Goal: Task Accomplishment & Management: Complete application form

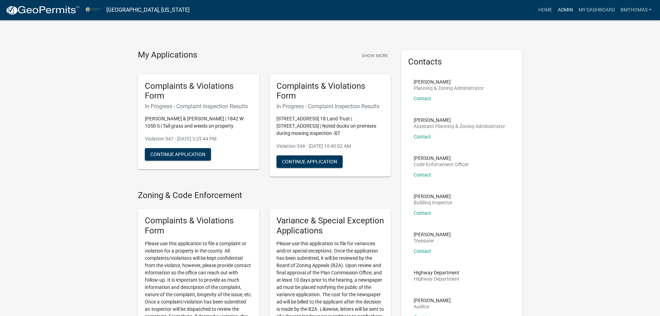
click at [569, 11] on link "Admin" at bounding box center [565, 9] width 21 height 13
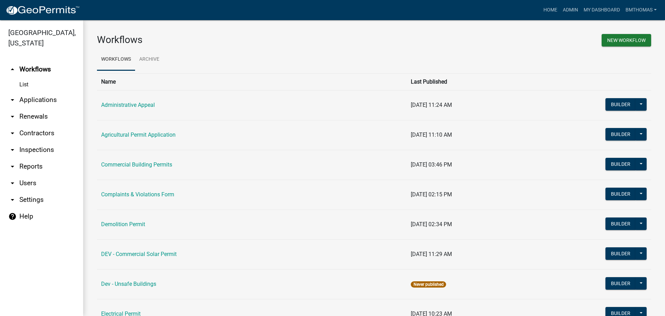
click at [32, 93] on link "arrow_drop_down Applications" at bounding box center [41, 99] width 83 height 17
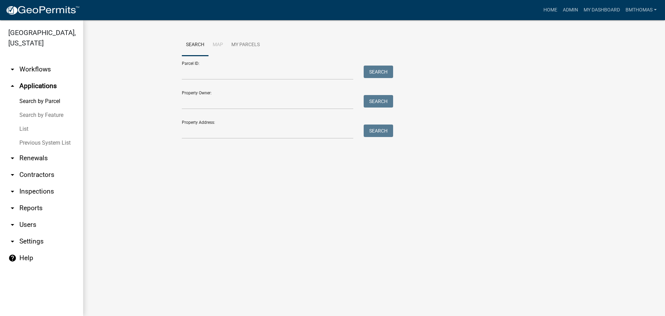
click at [26, 122] on link "List" at bounding box center [41, 129] width 83 height 14
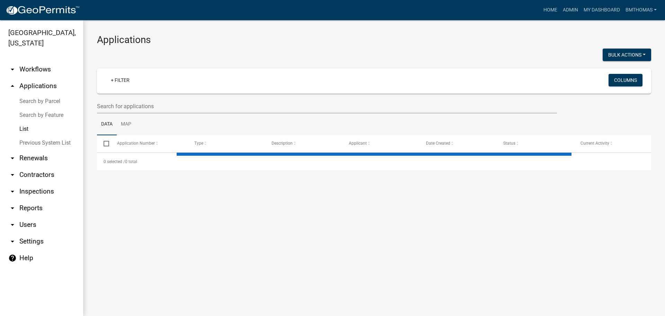
select select "3: 100"
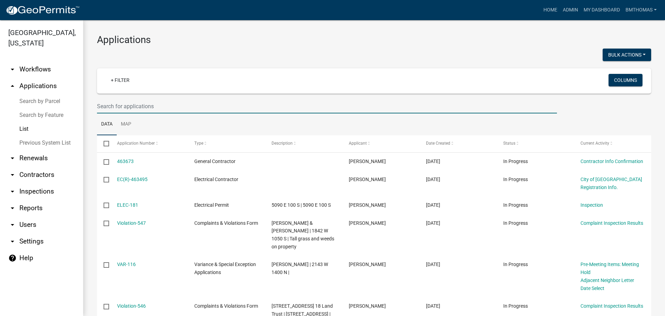
click at [121, 107] on input "text" at bounding box center [327, 106] width 460 height 14
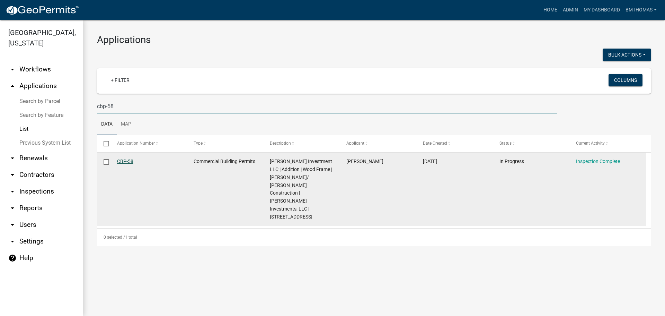
type input "cbp-58"
click at [128, 161] on link "CBP-58" at bounding box center [125, 161] width 16 height 6
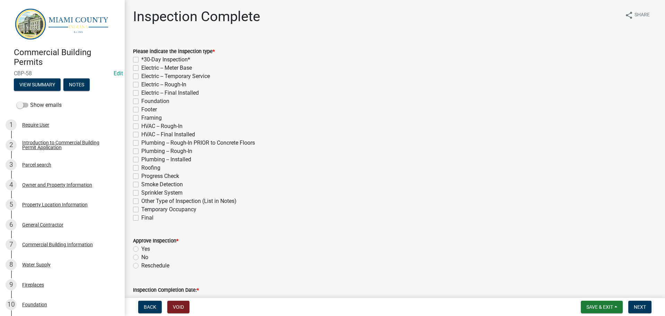
click at [30, 89] on div "Commercial Building Permits CBP-58 Edit View Summary Notes" at bounding box center [63, 67] width 114 height 51
click at [32, 86] on button "View Summary" at bounding box center [37, 84] width 47 height 12
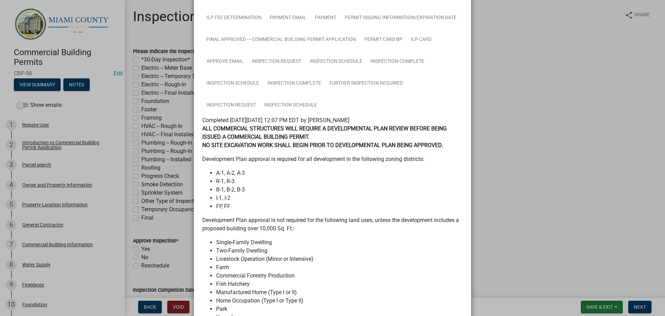
scroll to position [485, 0]
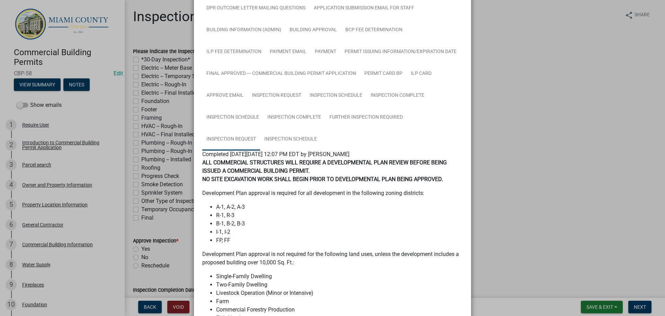
click at [231, 137] on link "Inspection Request" at bounding box center [231, 139] width 58 height 22
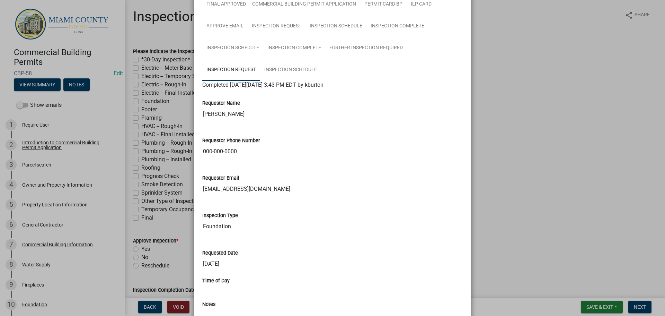
scroll to position [658, 0]
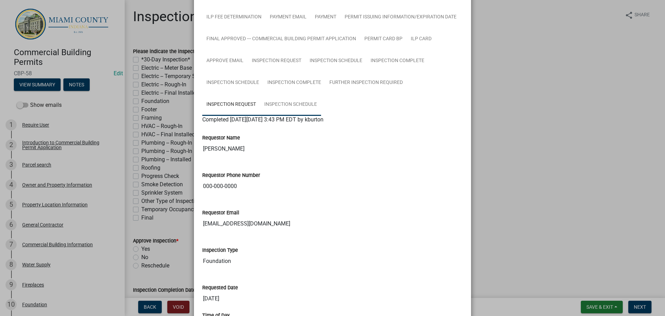
click at [269, 105] on link "Inspection Schedule" at bounding box center [290, 105] width 61 height 22
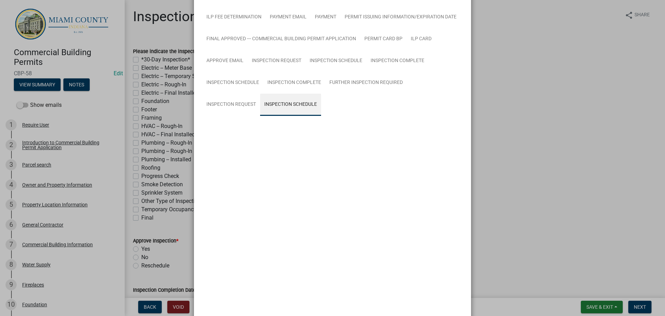
scroll to position [492, 0]
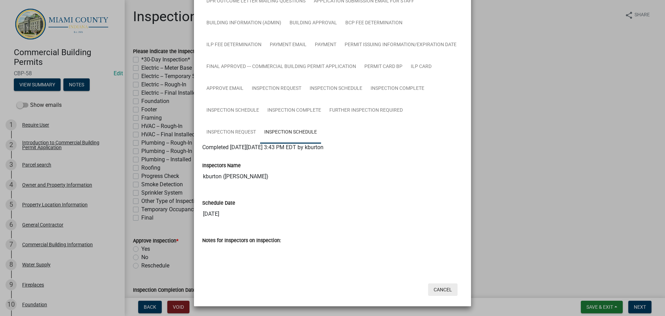
click at [439, 292] on button "Cancel" at bounding box center [442, 289] width 29 height 12
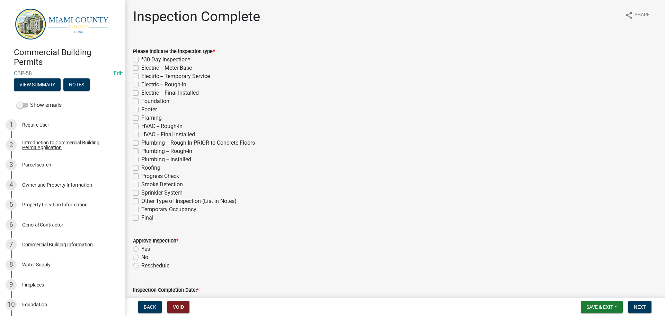
click at [141, 142] on label "Plumbing -- Rough-In PRIOR to Concrete Floors" at bounding box center [198, 143] width 114 height 8
click at [141, 142] on input "Plumbing -- Rough-In PRIOR to Concrete Floors" at bounding box center [143, 141] width 5 height 5
checkbox input "true"
checkbox input "false"
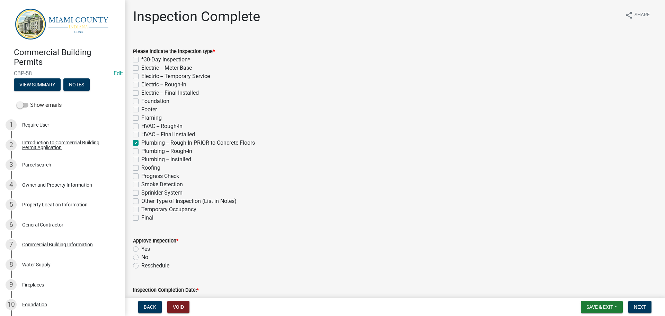
checkbox input "false"
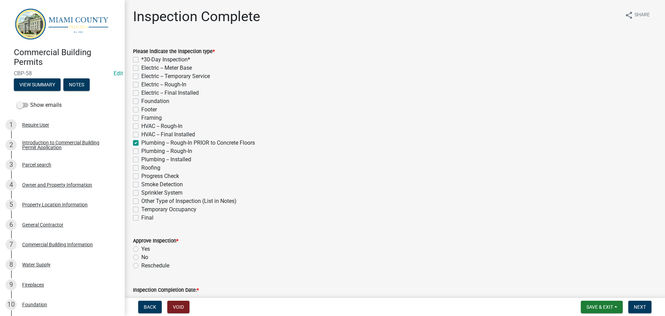
checkbox input "false"
checkbox input "true"
checkbox input "false"
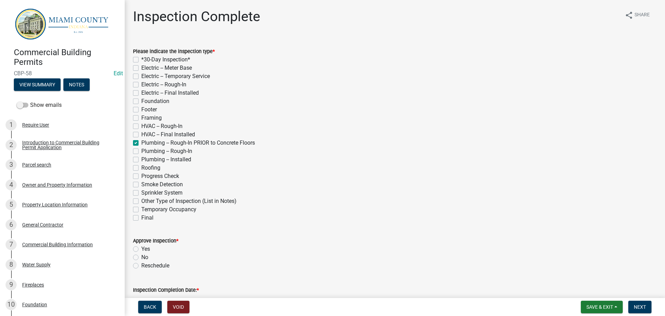
checkbox input "false"
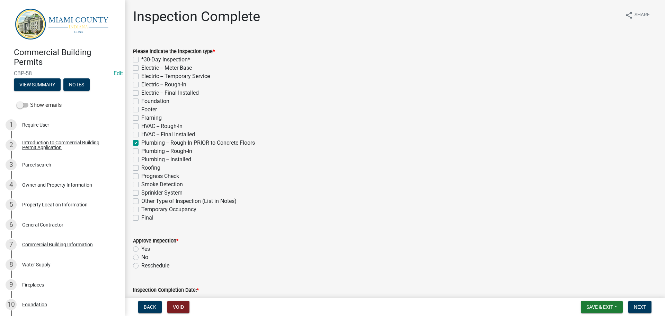
checkbox input "false"
click at [38, 80] on button "View Summary" at bounding box center [37, 84] width 47 height 12
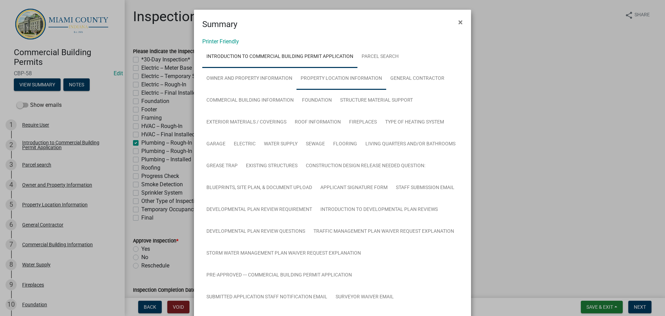
click at [361, 80] on link "Property Location Information" at bounding box center [342, 79] width 90 height 22
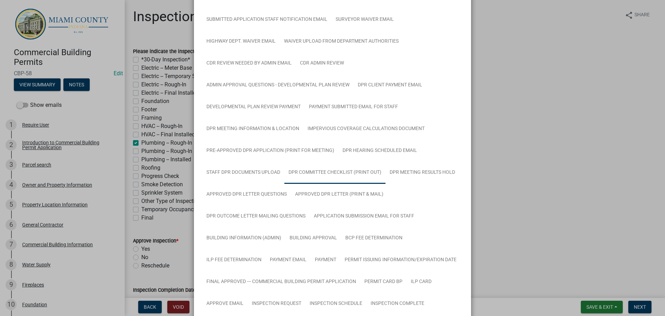
scroll to position [243, 0]
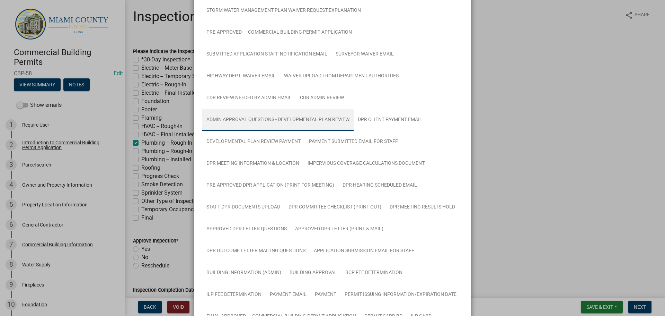
click at [282, 123] on link "Admin Approval Questions - Developmental Plan Review" at bounding box center [277, 120] width 151 height 22
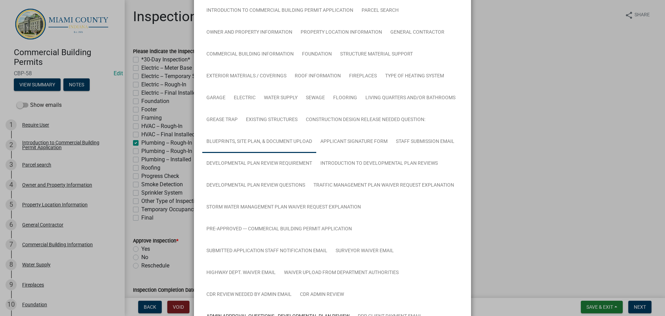
scroll to position [0, 0]
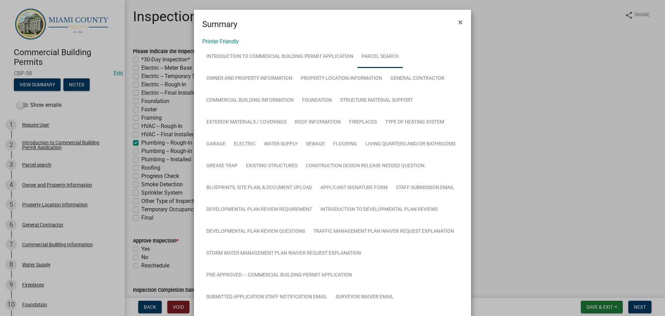
click at [385, 56] on link "Parcel search" at bounding box center [380, 57] width 45 height 22
click at [259, 75] on link "Owner and Property Information" at bounding box center [249, 79] width 94 height 22
click at [459, 25] on span "×" at bounding box center [461, 22] width 5 height 10
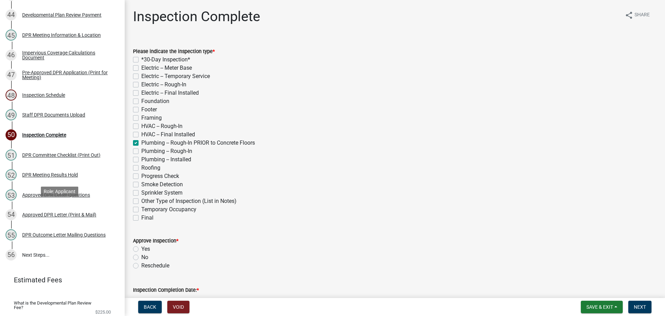
scroll to position [970, 0]
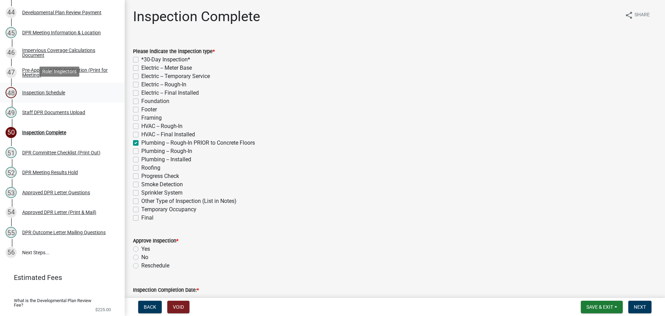
click at [37, 91] on div "Inspection Schedule" at bounding box center [43, 92] width 43 height 5
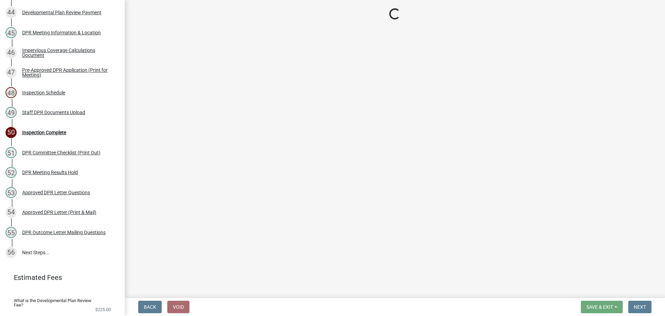
select select "25b75ae6-03c7-4280-9b34-fcf63005d5e5"
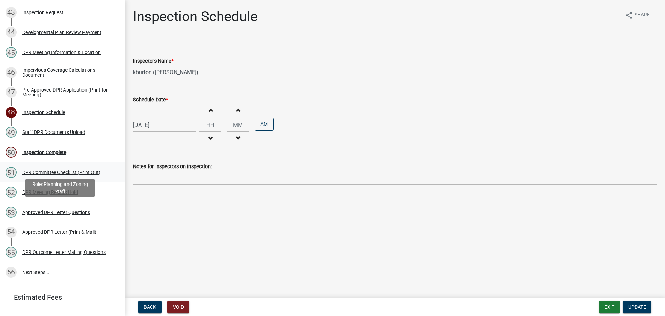
scroll to position [950, 0]
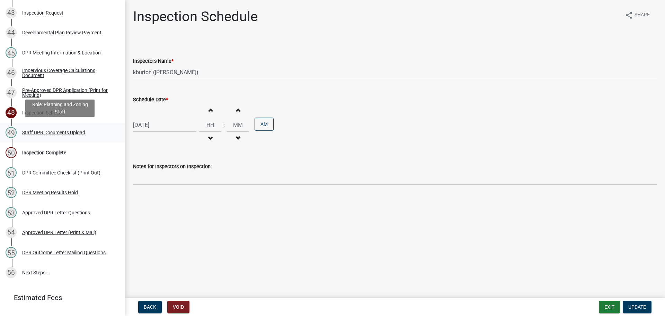
click at [60, 131] on div "Staff DPR Documents Upload" at bounding box center [53, 132] width 63 height 5
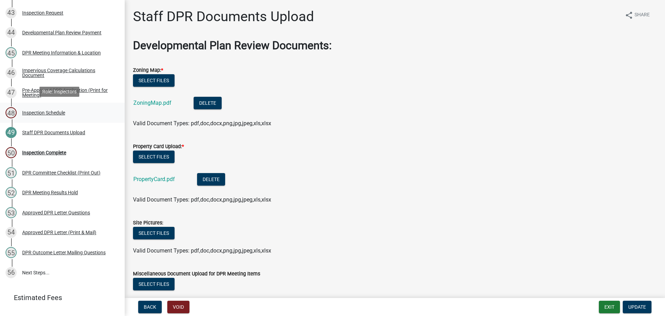
click at [38, 112] on div "Inspection Schedule" at bounding box center [43, 112] width 43 height 5
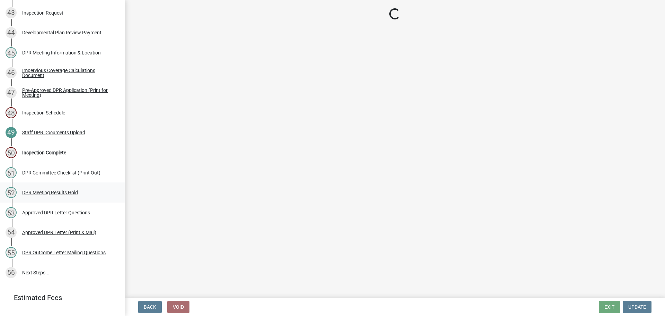
select select "25b75ae6-03c7-4280-9b34-fcf63005d5e5"
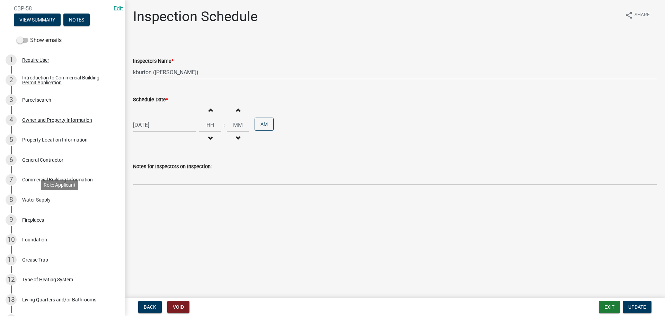
scroll to position [0, 0]
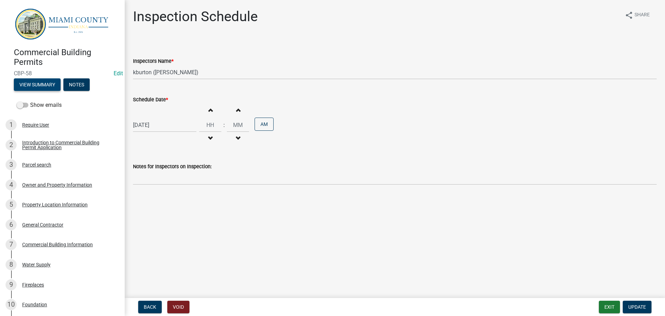
click at [34, 82] on button "View Summary" at bounding box center [37, 84] width 47 height 12
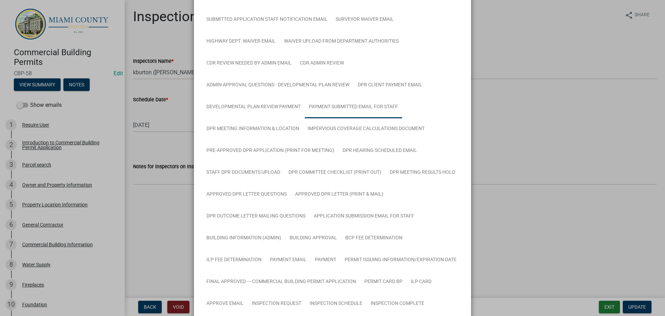
scroll to position [381, 0]
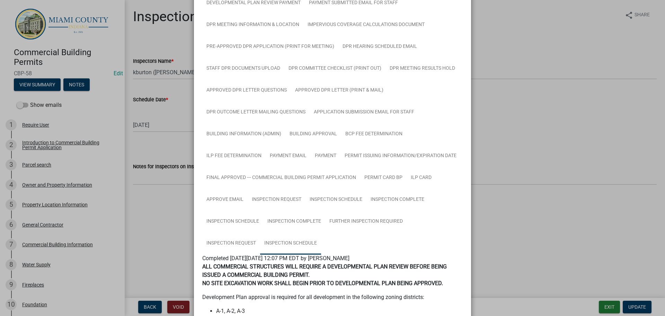
click at [291, 244] on link "Inspection Schedule" at bounding box center [290, 243] width 61 height 22
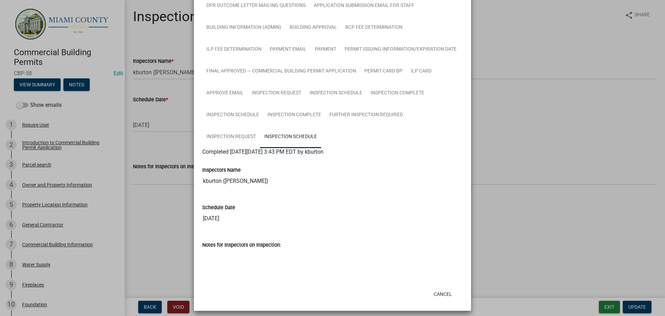
scroll to position [492, 0]
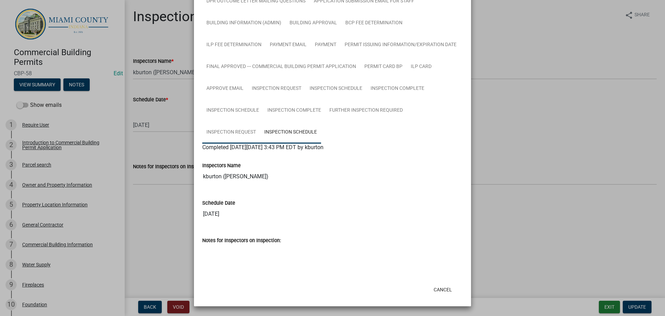
click at [237, 132] on link "Inspection Request" at bounding box center [231, 132] width 58 height 22
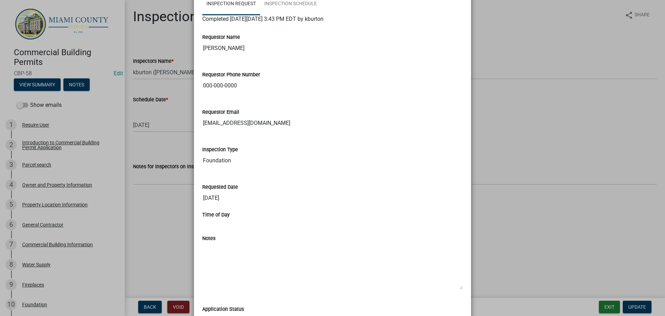
scroll to position [631, 0]
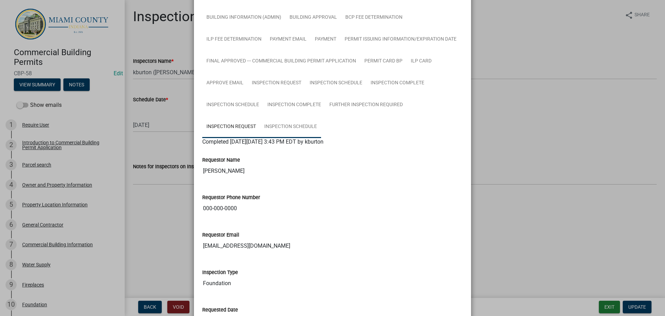
click at [295, 134] on link "Inspection Schedule" at bounding box center [290, 127] width 61 height 22
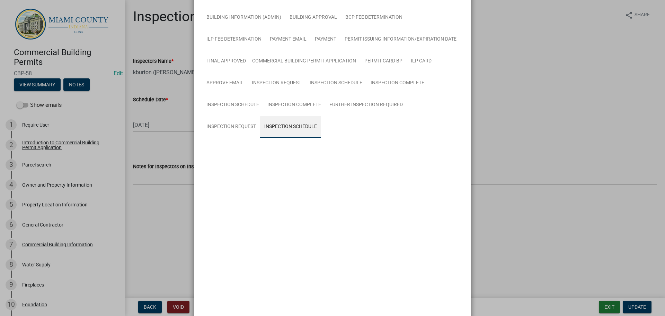
scroll to position [492, 0]
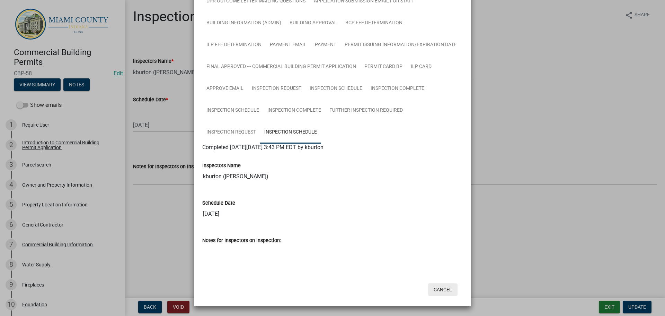
click at [440, 287] on button "Cancel" at bounding box center [442, 289] width 29 height 12
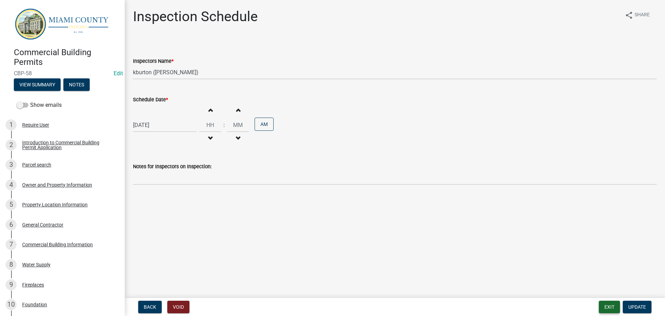
click at [613, 304] on button "Exit" at bounding box center [609, 306] width 21 height 12
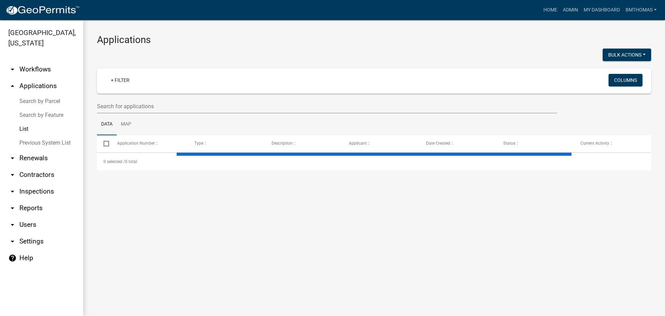
select select "3: 100"
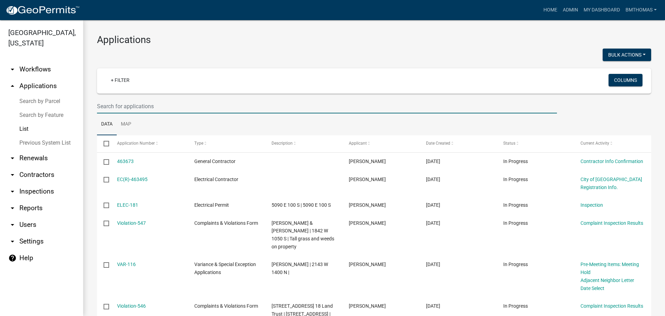
click at [141, 110] on input "text" at bounding box center [327, 106] width 460 height 14
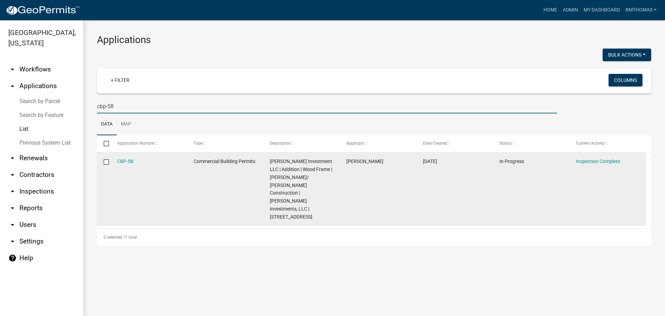
type input "cbp-58"
click at [129, 157] on datatable-body-cell "CBP-58" at bounding box center [148, 188] width 77 height 73
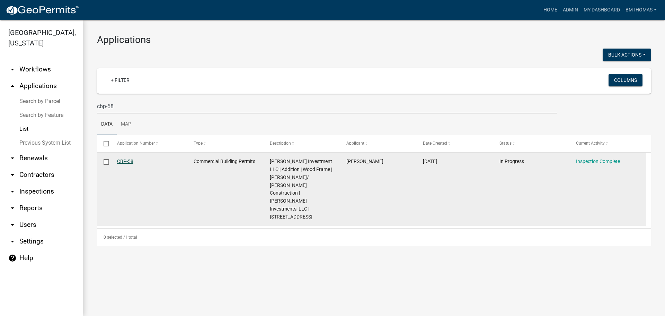
click at [126, 160] on link "CBP-58" at bounding box center [125, 161] width 16 height 6
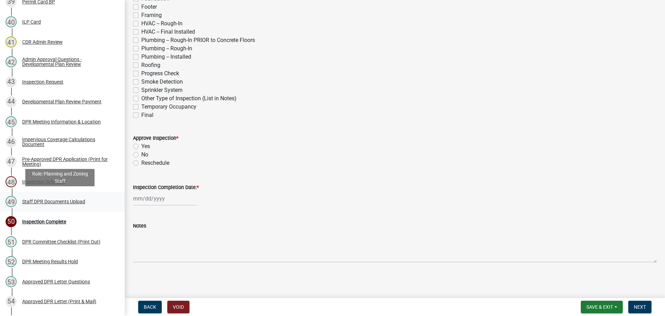
scroll to position [881, 0]
click at [64, 181] on div "Inspection Schedule" at bounding box center [43, 182] width 43 height 5
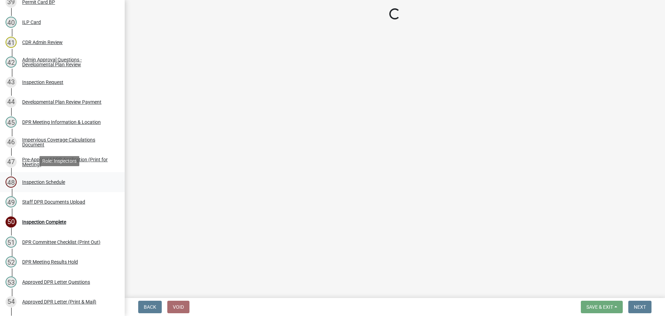
scroll to position [0, 0]
select select "25b75ae6-03c7-4280-9b34-fcf63005d5e5"
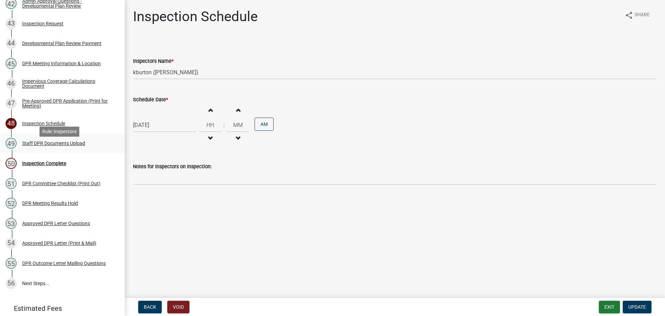
scroll to position [950, 0]
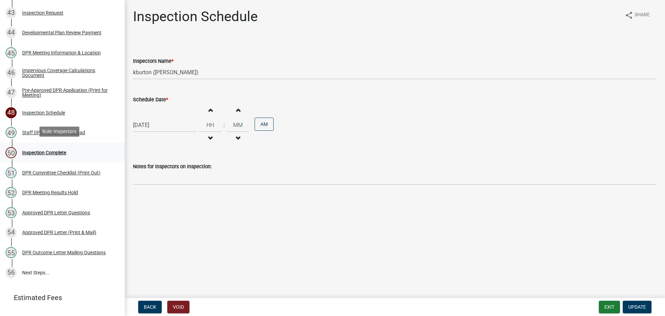
click at [41, 151] on div "Inspection Complete" at bounding box center [44, 152] width 44 height 5
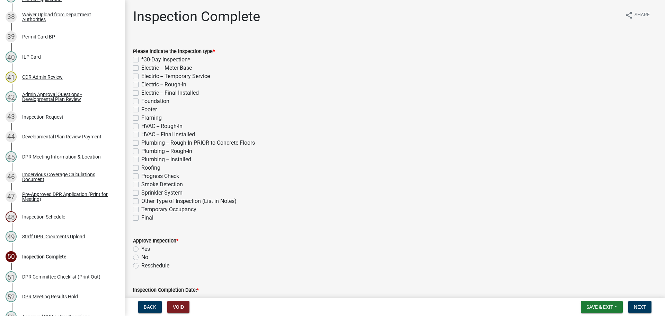
scroll to position [69, 0]
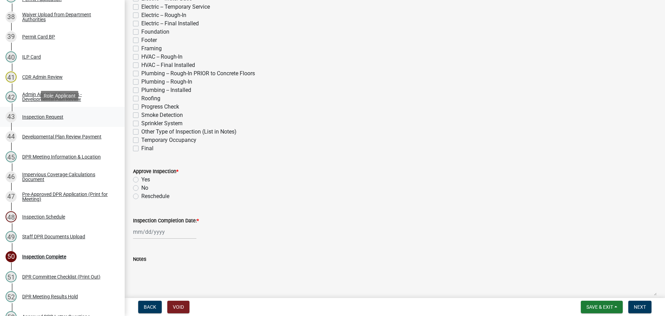
click at [61, 114] on div "Inspection Request" at bounding box center [42, 116] width 41 height 5
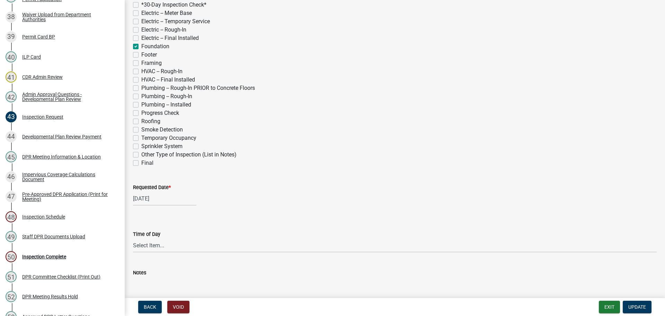
scroll to position [173, 0]
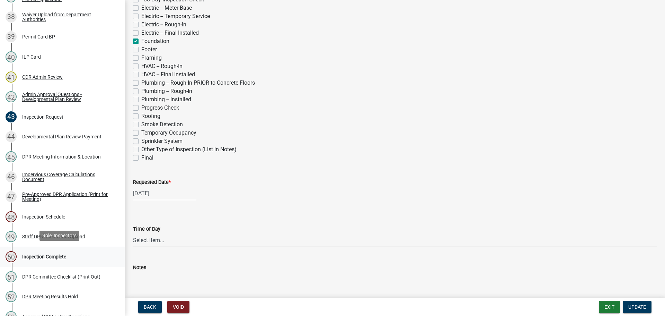
click at [60, 255] on div "Inspection Complete" at bounding box center [44, 256] width 44 height 5
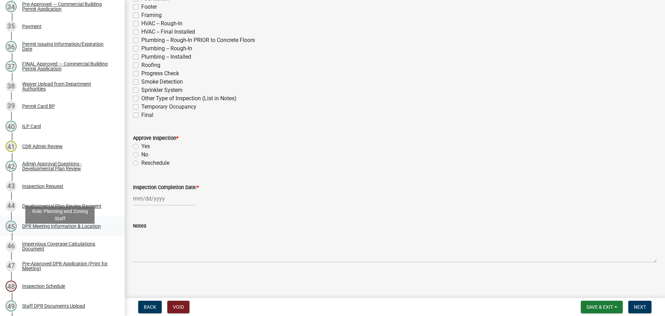
scroll to position [534, 0]
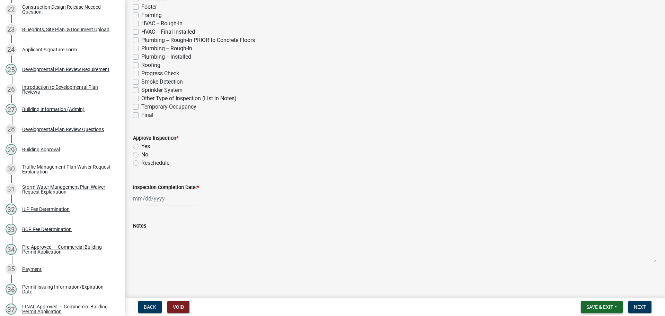
click at [594, 306] on span "Save & Exit" at bounding box center [600, 307] width 27 height 6
click at [585, 287] on button "Save & Exit" at bounding box center [595, 288] width 55 height 17
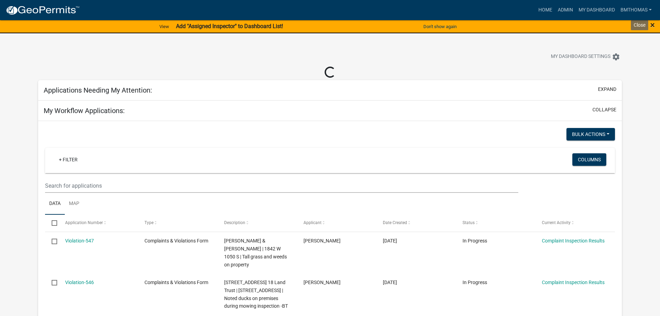
click at [651, 26] on span "×" at bounding box center [653, 25] width 5 height 10
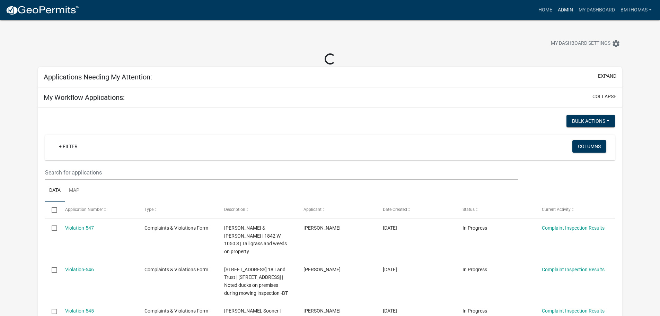
click at [566, 6] on link "Admin" at bounding box center [565, 9] width 21 height 13
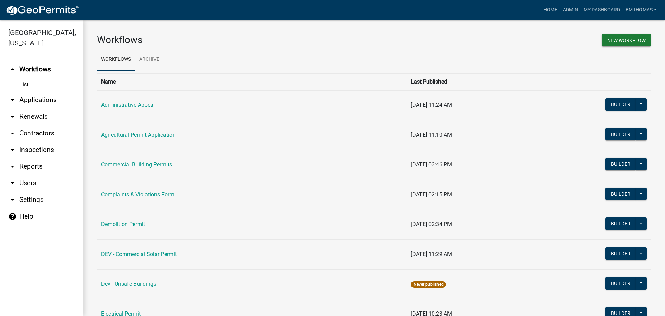
click at [22, 141] on link "arrow_drop_down Inspections" at bounding box center [41, 149] width 83 height 17
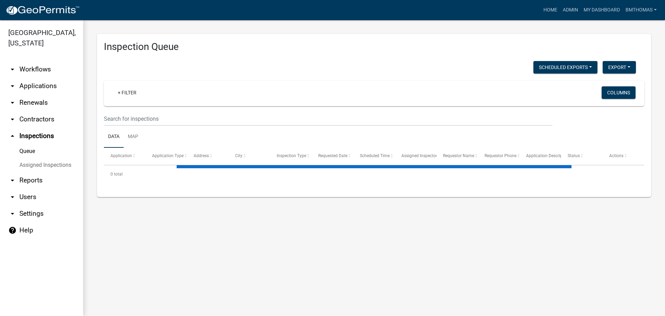
click at [21, 78] on link "arrow_drop_down Applications" at bounding box center [41, 86] width 83 height 17
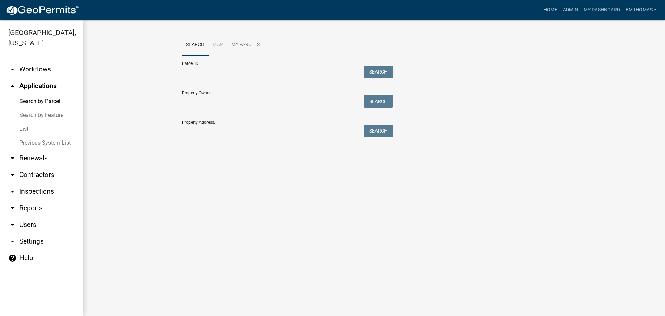
click at [27, 122] on link "List" at bounding box center [41, 129] width 83 height 14
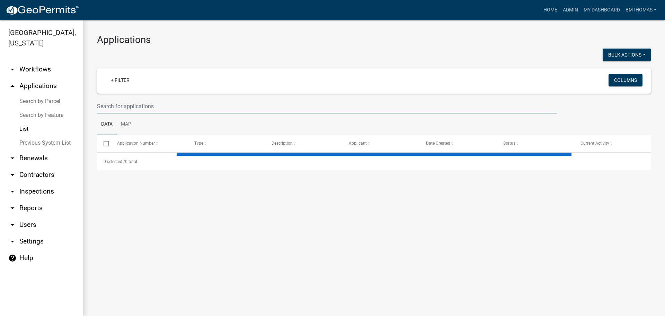
click at [156, 103] on input "text" at bounding box center [327, 106] width 460 height 14
select select "3: 100"
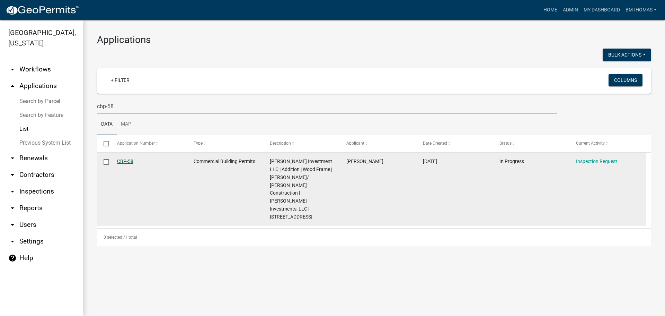
type input "cbp-58"
click at [126, 161] on link "CBP-58" at bounding box center [125, 161] width 16 height 6
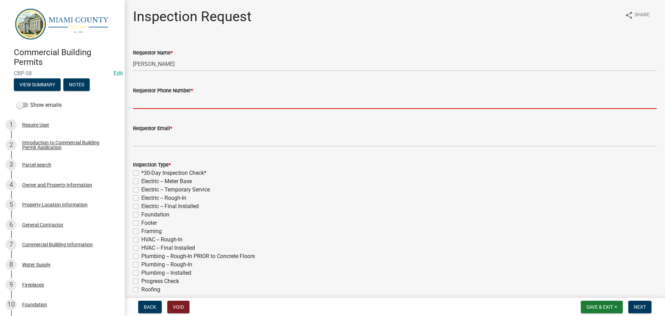
click at [182, 102] on input "Requestor Phone Number *" at bounding box center [395, 102] width 524 height 14
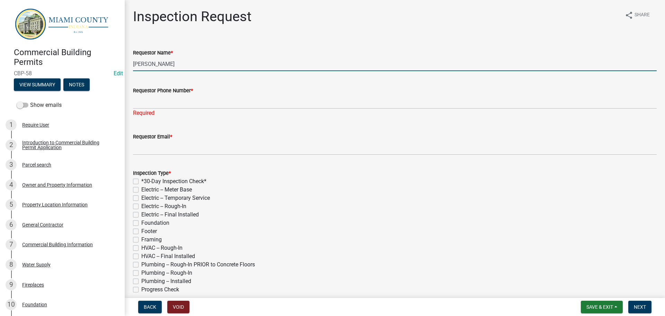
drag, startPoint x: 191, startPoint y: 63, endPoint x: 133, endPoint y: 65, distance: 57.9
click at [133, 65] on div "Requestor Name * Kenny Burton" at bounding box center [395, 55] width 534 height 32
type input "Y"
type input "Yoder"
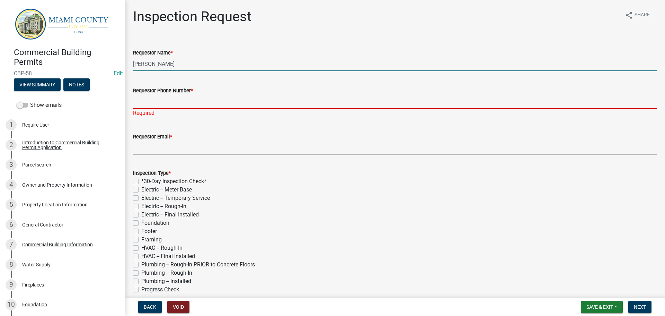
click at [153, 104] on input "Requestor Phone Number *" at bounding box center [395, 102] width 524 height 14
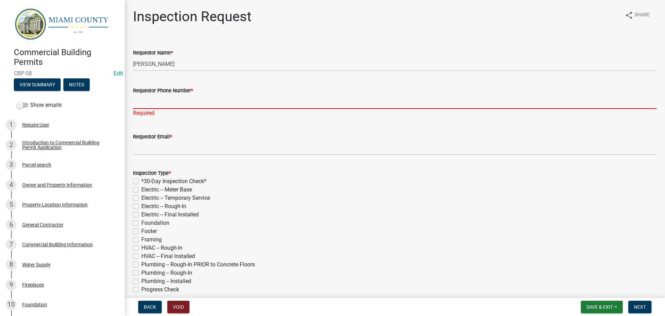
type input "5"
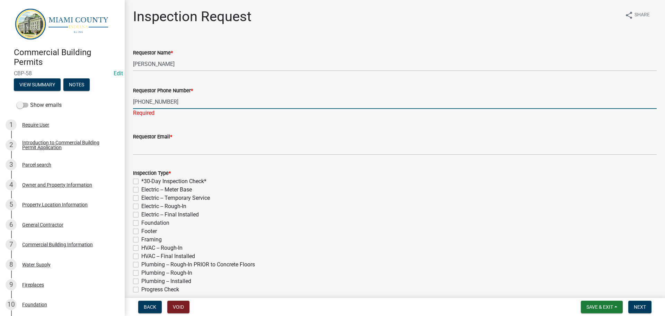
type input "260-499-7806"
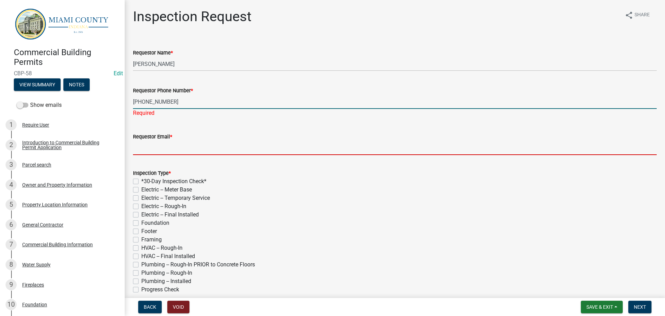
click at [163, 150] on wm-data-entity-input "Requestor Email *" at bounding box center [395, 142] width 524 height 38
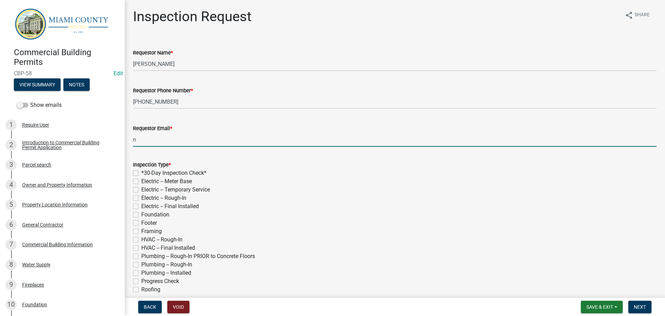
type input "nomail@nomail.com"
click at [256, 201] on div "Electric -- Rough-In" at bounding box center [395, 198] width 524 height 8
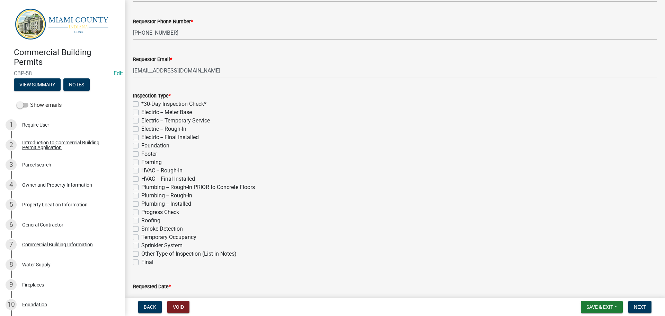
scroll to position [69, 0]
click at [141, 187] on label "Plumbing -- Rough-In PRIOR to Concrete Floors" at bounding box center [198, 187] width 114 height 8
click at [141, 187] on input "Plumbing -- Rough-In PRIOR to Concrete Floors" at bounding box center [143, 185] width 5 height 5
checkbox input "true"
checkbox input "false"
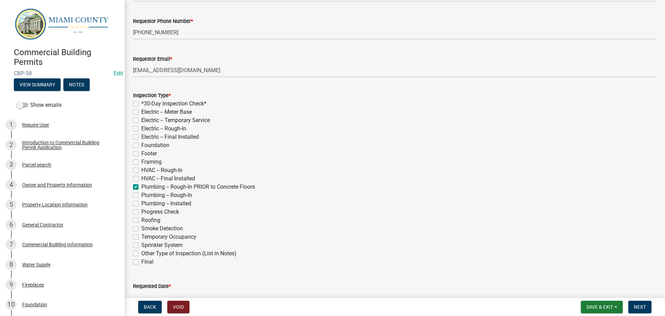
checkbox input "false"
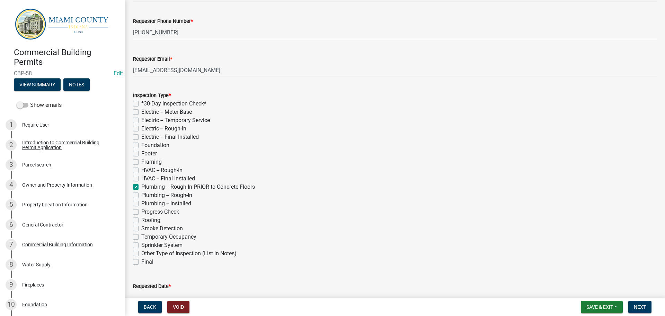
checkbox input "false"
checkbox input "true"
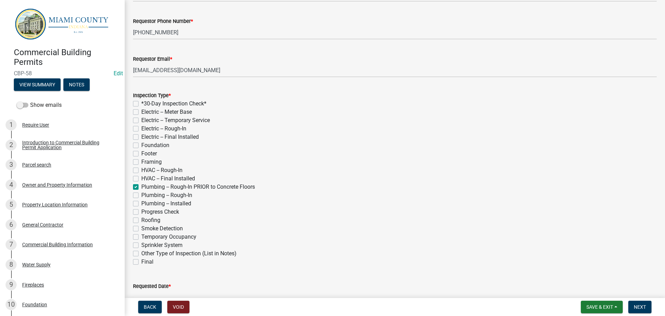
checkbox input "false"
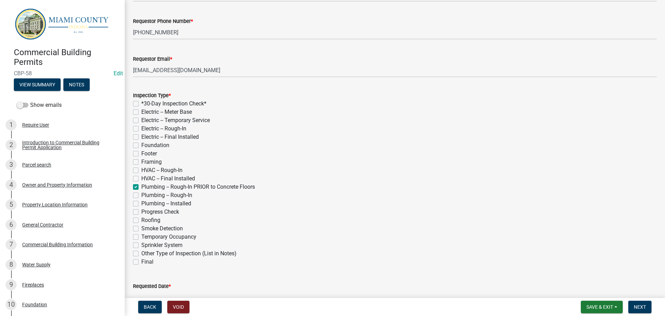
checkbox input "false"
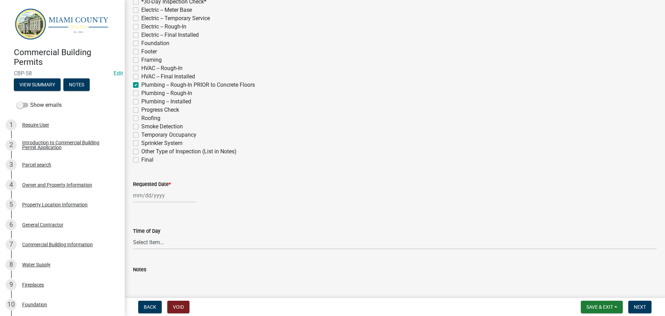
scroll to position [173, 0]
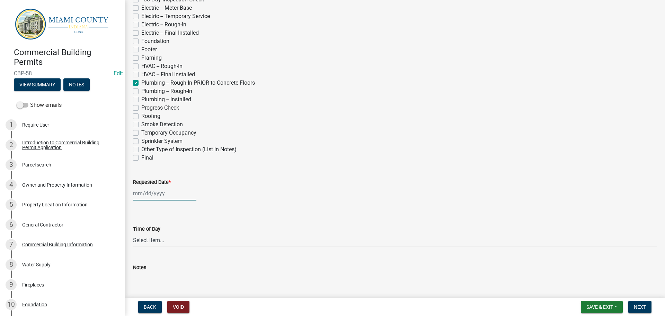
click at [157, 195] on div at bounding box center [164, 193] width 63 height 14
select select "8"
select select "2025"
click at [140, 266] on div "18" at bounding box center [139, 263] width 11 height 11
type input "08/18/2025"
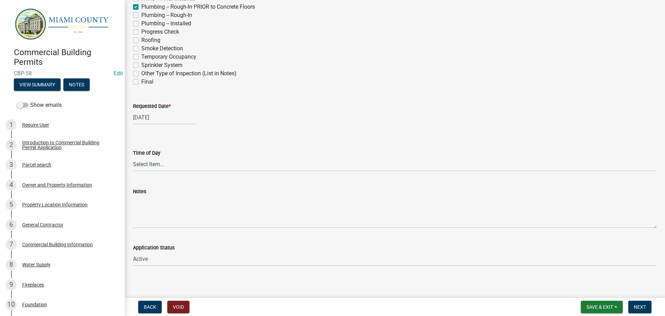
scroll to position [253, 0]
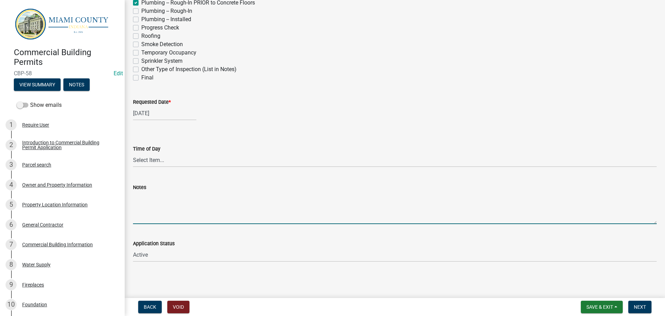
click at [193, 213] on textarea "Notes" at bounding box center [395, 207] width 524 height 33
click at [646, 309] on span "Next" at bounding box center [640, 307] width 12 height 6
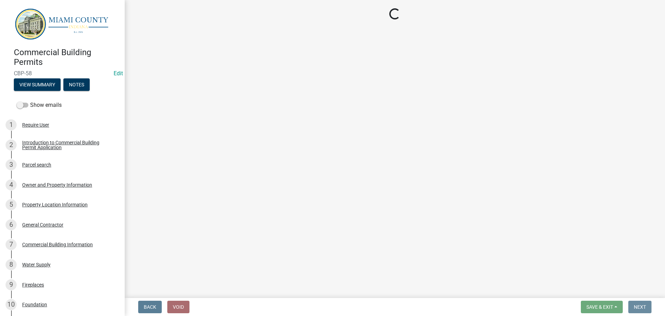
scroll to position [0, 0]
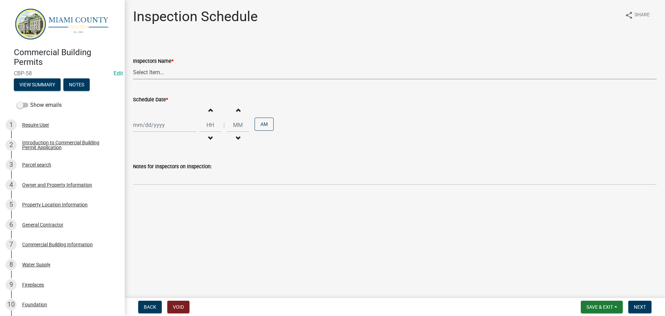
click at [171, 71] on select "Select Item... bmthomas (Brooklyn Thomas) croser (Corey) megangipson (Megan Gip…" at bounding box center [395, 72] width 524 height 14
select select "25b75ae6-03c7-4280-9b34-fcf63005d5e5"
click at [133, 65] on select "Select Item... bmthomas (Brooklyn Thomas) croser (Corey) megangipson (Megan Gip…" at bounding box center [395, 72] width 524 height 14
click at [164, 126] on div at bounding box center [164, 125] width 63 height 14
select select "8"
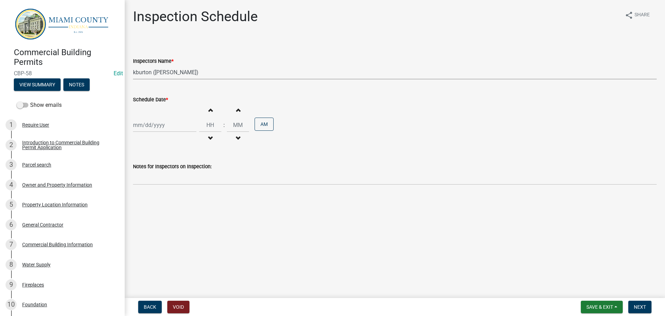
select select "2025"
click at [140, 196] on div "18" at bounding box center [139, 195] width 11 height 11
type input "08/18/2025"
click at [645, 303] on button "Next" at bounding box center [640, 306] width 23 height 12
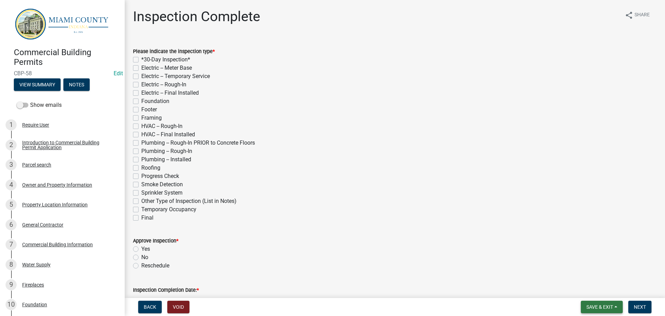
click at [605, 308] on span "Save & Exit" at bounding box center [600, 307] width 27 height 6
click at [590, 293] on button "Save & Exit" at bounding box center [595, 288] width 55 height 17
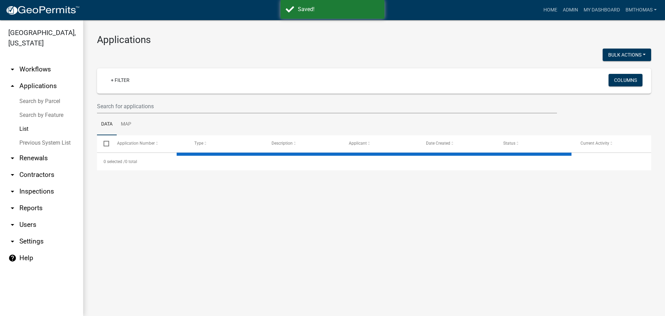
select select "3: 100"
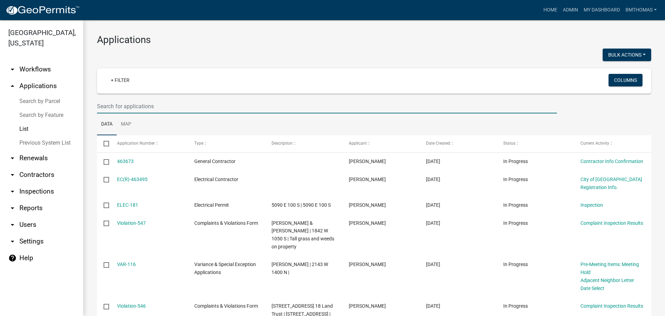
click at [169, 107] on input "text" at bounding box center [327, 106] width 460 height 14
type input "f"
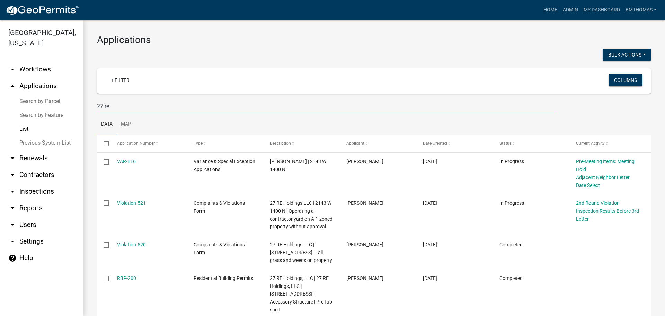
type input "27 re"
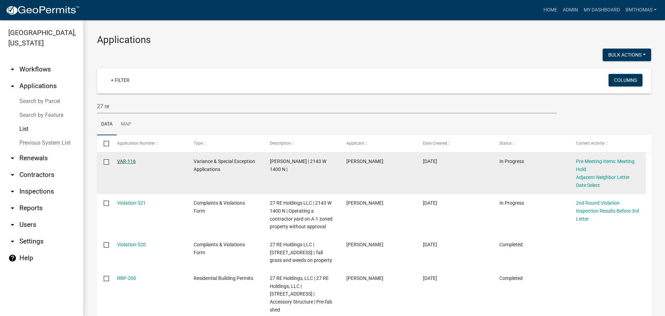
click at [128, 160] on link "VAR-116" at bounding box center [126, 161] width 19 height 6
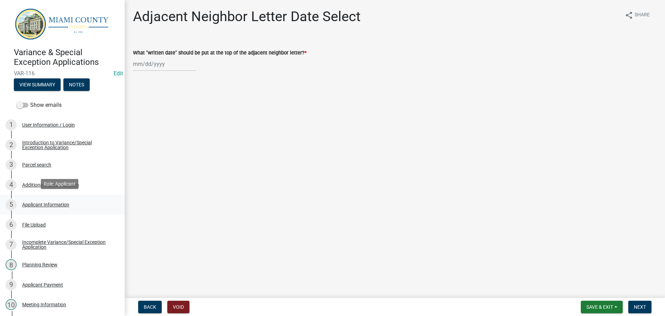
click at [47, 202] on div "Applicant Information" at bounding box center [45, 204] width 47 height 5
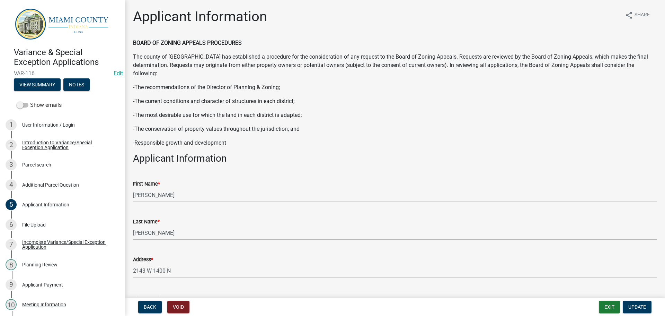
scroll to position [35, 0]
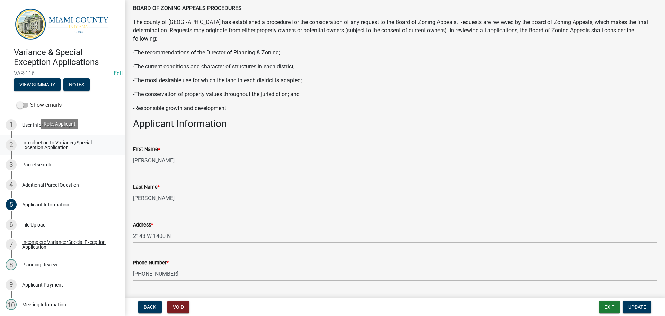
click at [55, 143] on div "Introduction to Variance/Special Exception Application" at bounding box center [67, 145] width 91 height 10
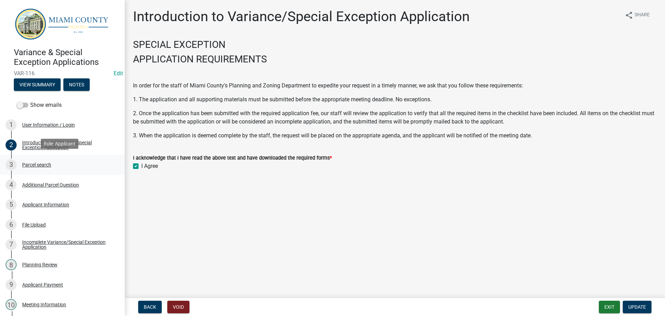
click at [41, 164] on div "Parcel search" at bounding box center [36, 164] width 29 height 5
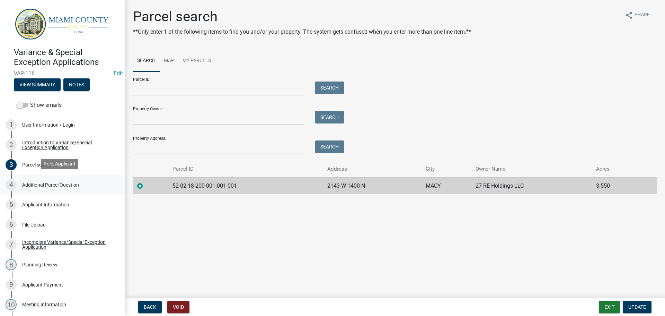
click at [37, 183] on div "Additional Parcel Question" at bounding box center [50, 184] width 57 height 5
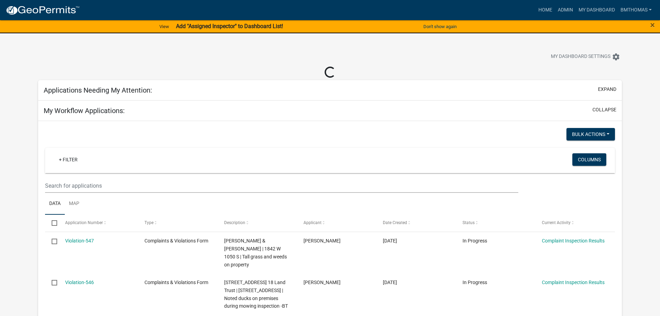
click at [655, 25] on div "×" at bounding box center [632, 26] width 55 height 15
click at [652, 25] on span "×" at bounding box center [653, 25] width 5 height 10
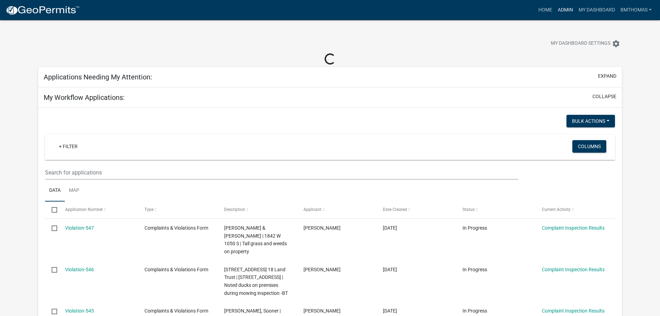
click at [572, 11] on link "Admin" at bounding box center [565, 9] width 21 height 13
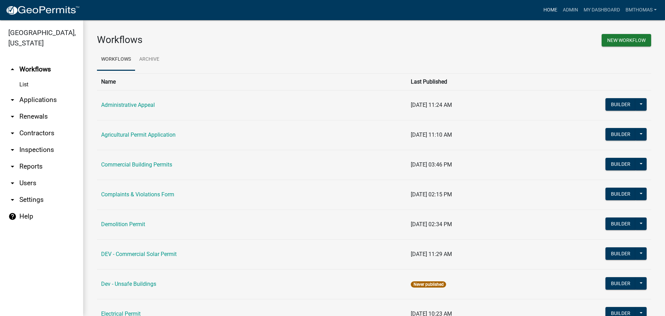
click at [553, 11] on link "Home" at bounding box center [550, 9] width 19 height 13
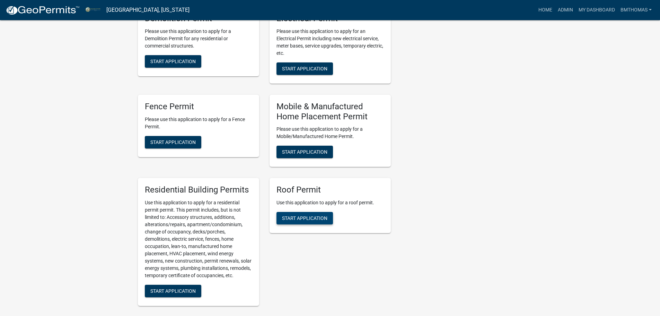
scroll to position [555, 0]
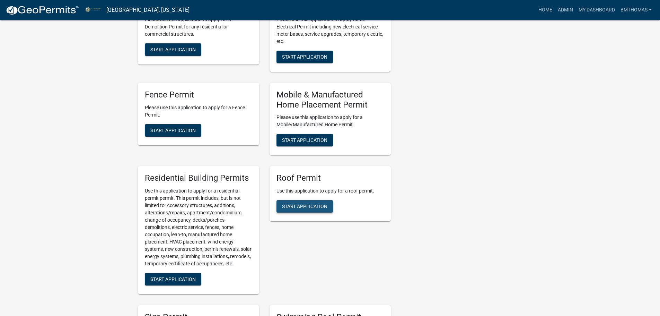
click at [302, 212] on button "Start Application" at bounding box center [305, 206] width 56 height 12
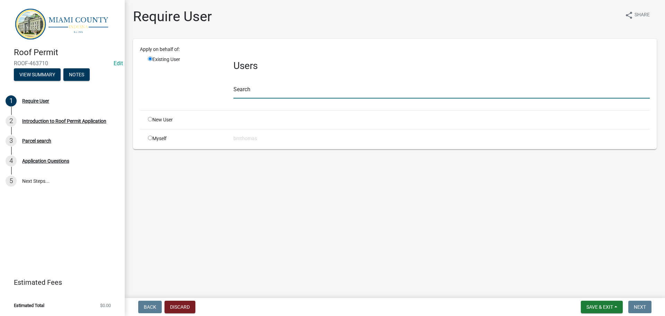
click at [264, 91] on input "text" at bounding box center [442, 91] width 417 height 14
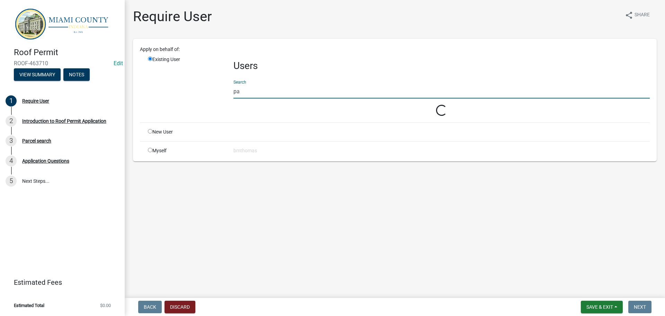
type input "p"
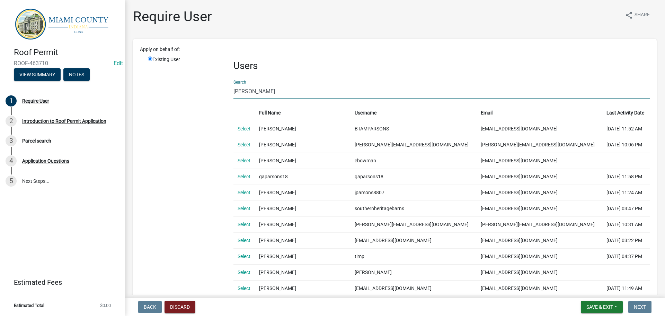
drag, startPoint x: 255, startPoint y: 89, endPoint x: 220, endPoint y: 89, distance: 35.4
click at [220, 89] on div "Existing User Users Search parson Full Name Username Email Last Activity Date S…" at bounding box center [399, 306] width 513 height 501
type input "herb"
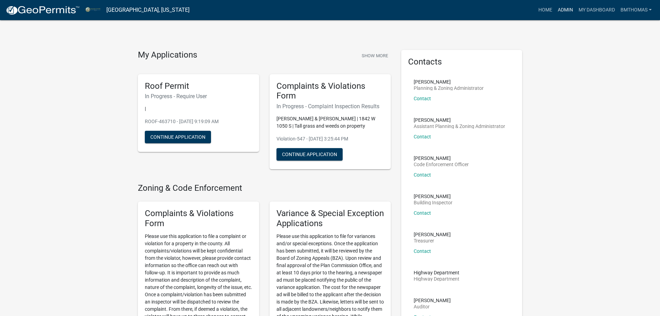
click at [560, 10] on link "Admin" at bounding box center [565, 9] width 21 height 13
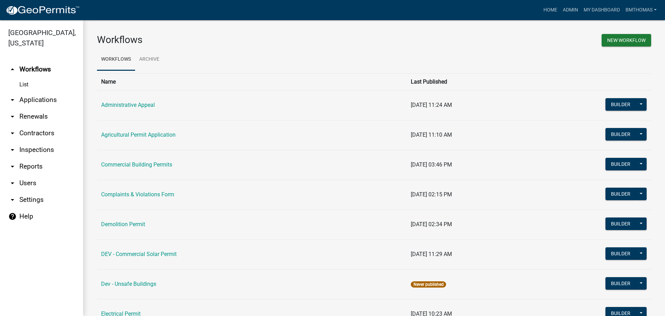
click at [31, 91] on link "arrow_drop_down Applications" at bounding box center [41, 99] width 83 height 17
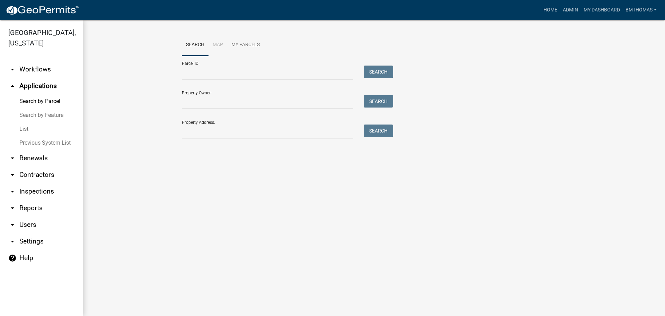
click at [29, 122] on link "List" at bounding box center [41, 129] width 83 height 14
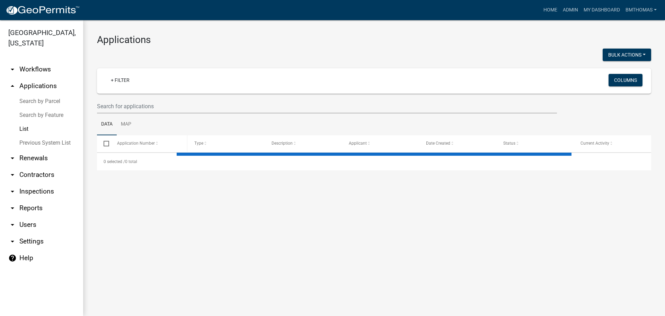
select select "3: 100"
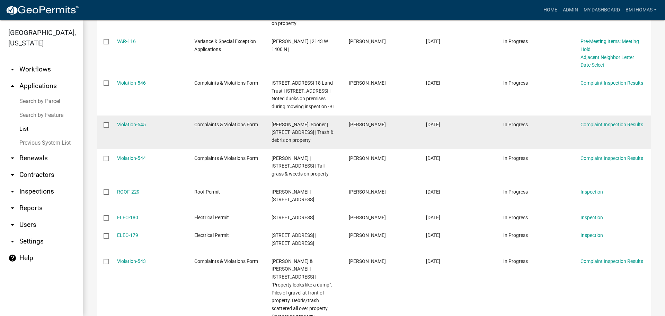
scroll to position [243, 0]
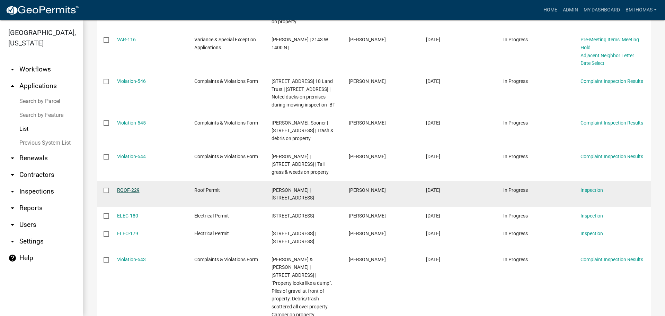
click at [126, 187] on link "ROOF-229" at bounding box center [128, 190] width 23 height 6
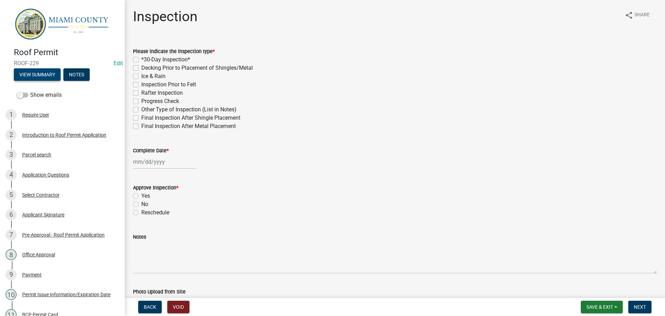
click at [51, 72] on button "View Summary" at bounding box center [37, 74] width 47 height 12
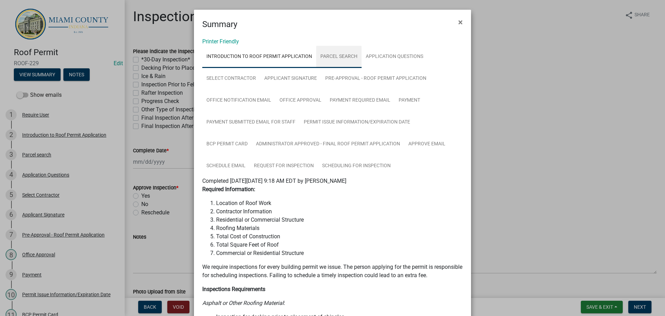
click at [340, 47] on link "Parcel search" at bounding box center [338, 57] width 45 height 22
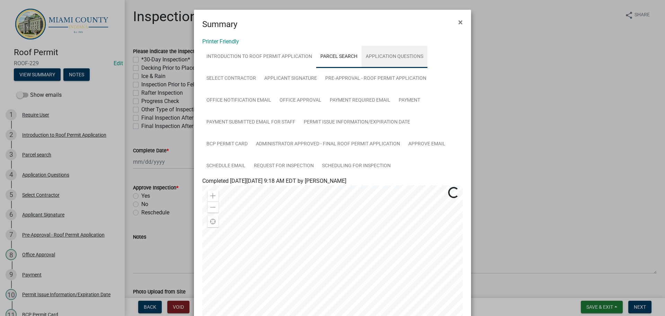
click at [373, 55] on link "Application Questions" at bounding box center [395, 57] width 66 height 22
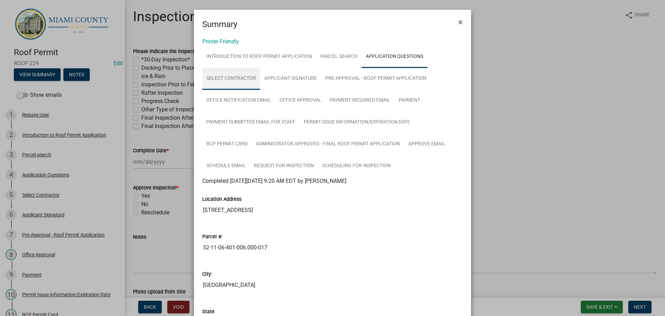
click at [236, 76] on link "Select Contractor" at bounding box center [231, 79] width 58 height 22
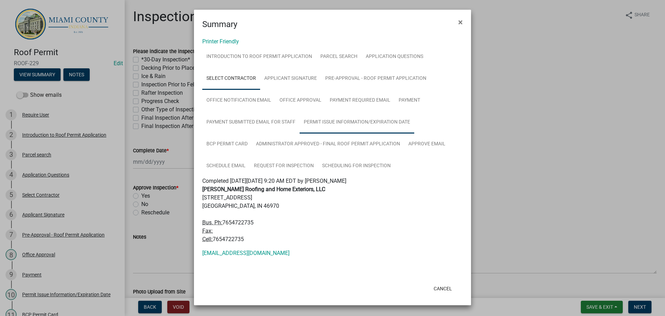
click at [351, 125] on link "Permit Issue Information/Expiration Date" at bounding box center [357, 122] width 115 height 22
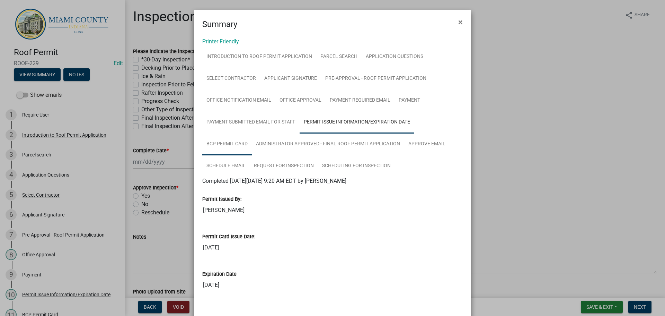
click at [230, 146] on link "BCP Permit Card" at bounding box center [227, 144] width 50 height 22
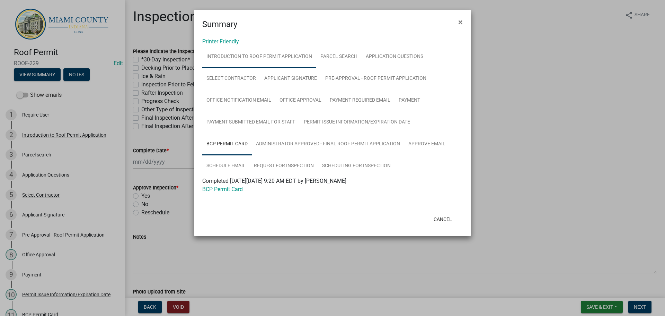
click at [274, 51] on link "Introduction to Roof Permit Application" at bounding box center [259, 57] width 114 height 22
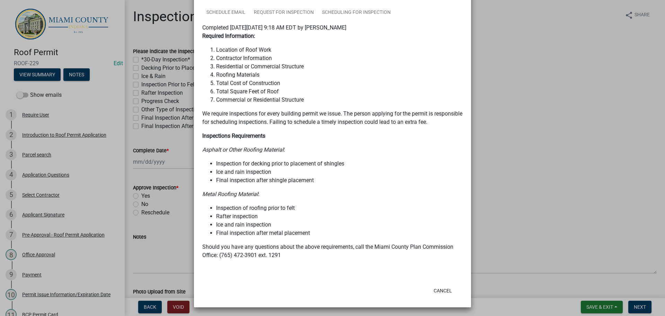
scroll to position [154, 0]
click at [439, 289] on button "Cancel" at bounding box center [442, 289] width 29 height 12
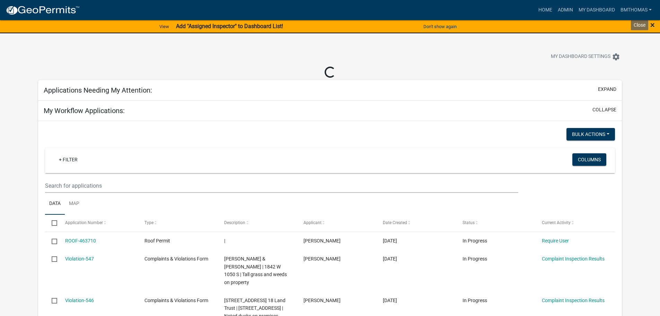
click at [654, 26] on span "×" at bounding box center [653, 25] width 5 height 10
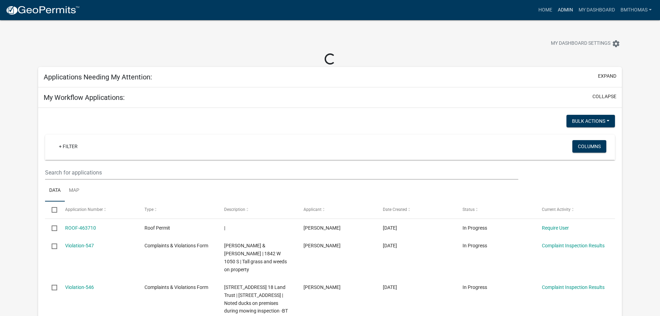
click at [568, 9] on link "Admin" at bounding box center [565, 9] width 21 height 13
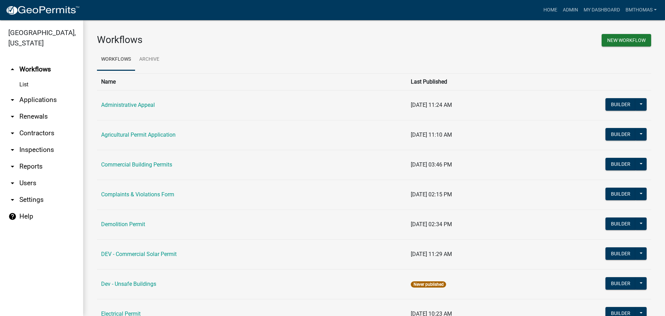
click at [27, 125] on link "arrow_drop_down Contractors" at bounding box center [41, 133] width 83 height 17
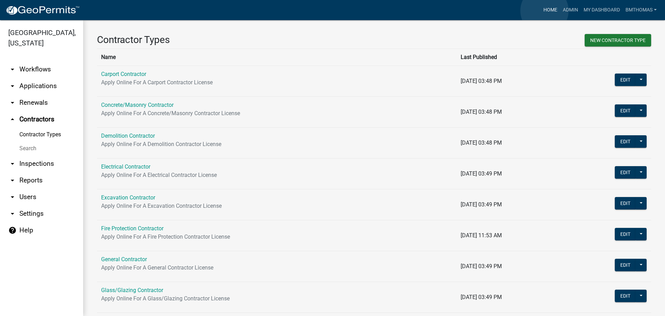
click at [545, 11] on link "Home" at bounding box center [550, 9] width 19 height 13
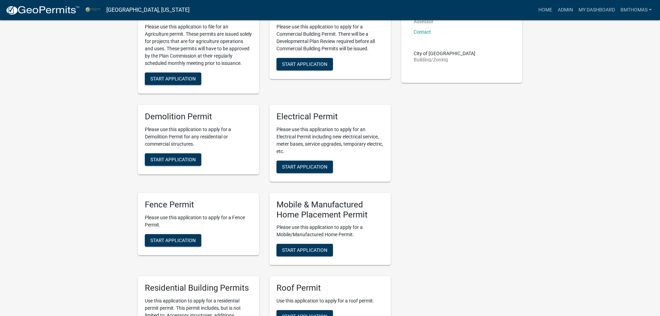
scroll to position [520, 0]
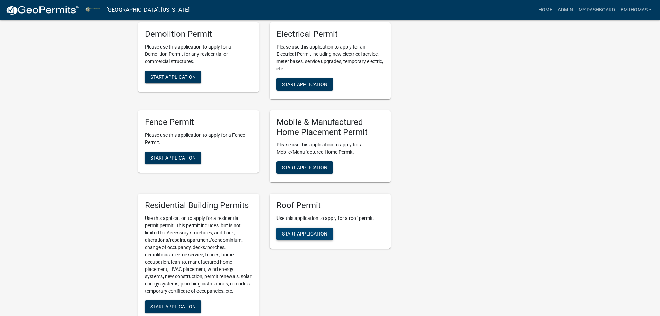
click at [311, 236] on span "Start Application" at bounding box center [304, 234] width 45 height 6
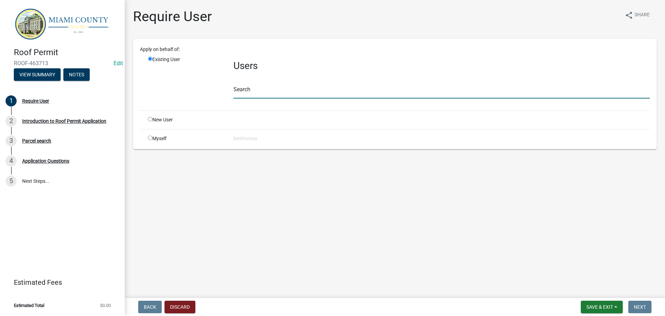
click at [247, 91] on input "text" at bounding box center [442, 91] width 417 height 14
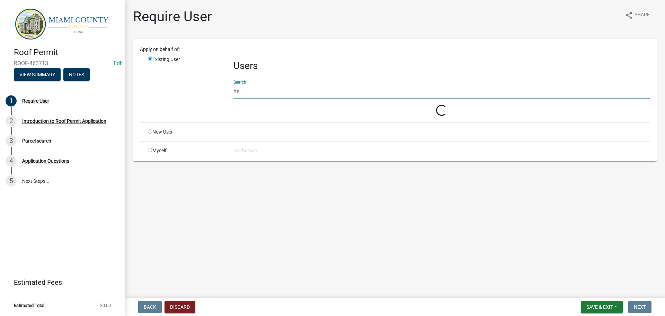
type input "h"
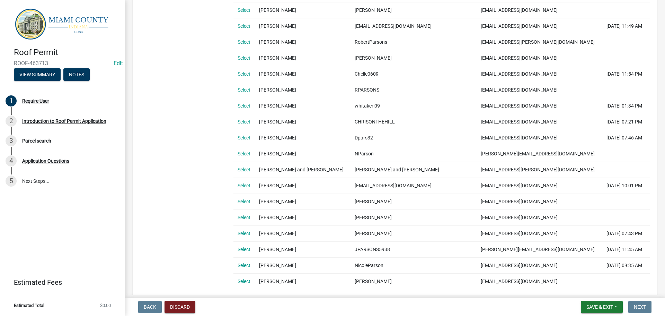
scroll to position [277, 0]
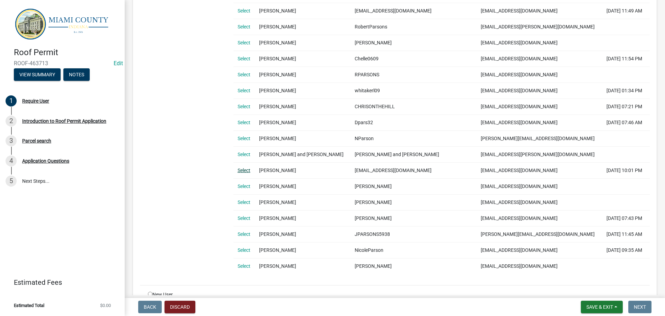
type input "[PERSON_NAME]"
click at [238, 169] on link "Select" at bounding box center [244, 170] width 13 height 6
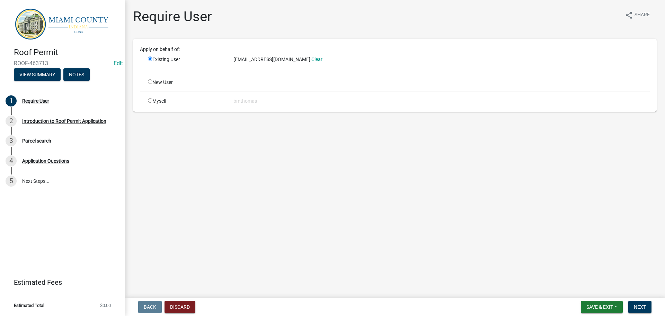
scroll to position [0, 0]
click at [648, 306] on button "Next" at bounding box center [640, 306] width 23 height 12
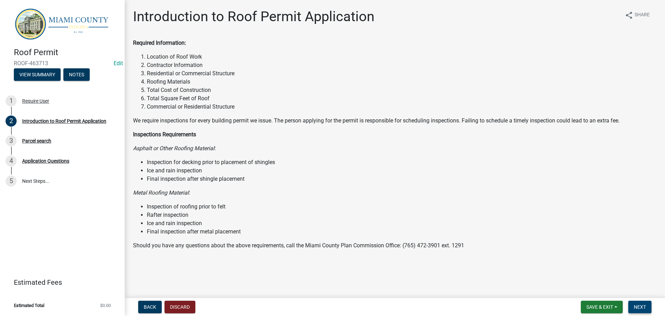
click at [633, 303] on button "Next" at bounding box center [640, 306] width 23 height 12
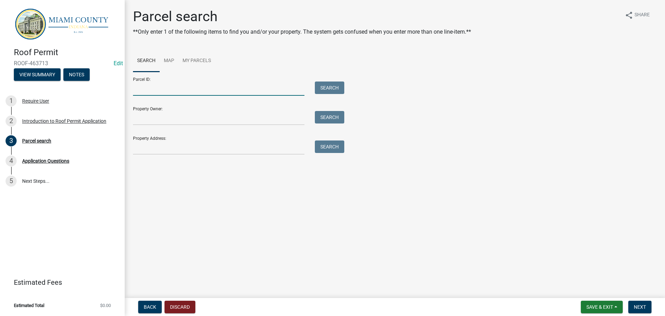
click at [219, 91] on input "Parcel ID:" at bounding box center [219, 88] width 172 height 14
paste input "52-10-11-401-013.000-017"
type input "52-10-11-401-013.000-017"
click at [332, 85] on button "Search" at bounding box center [329, 87] width 29 height 12
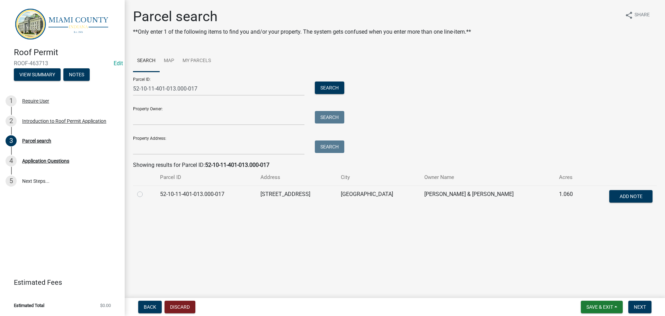
click at [146, 190] on label at bounding box center [146, 190] width 0 height 0
click at [146, 192] on input "radio" at bounding box center [148, 192] width 5 height 5
radio input "true"
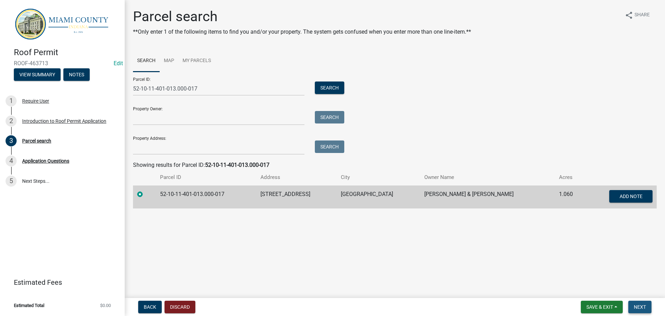
click at [642, 305] on span "Next" at bounding box center [640, 307] width 12 height 6
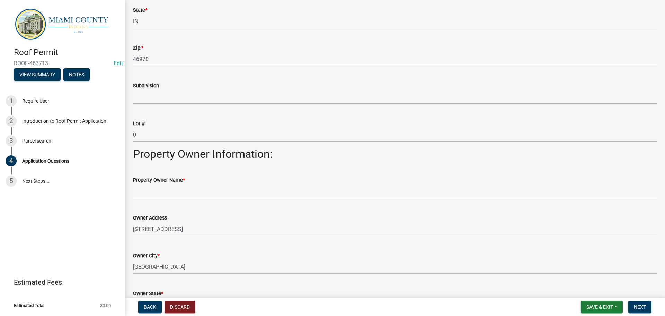
scroll to position [173, 0]
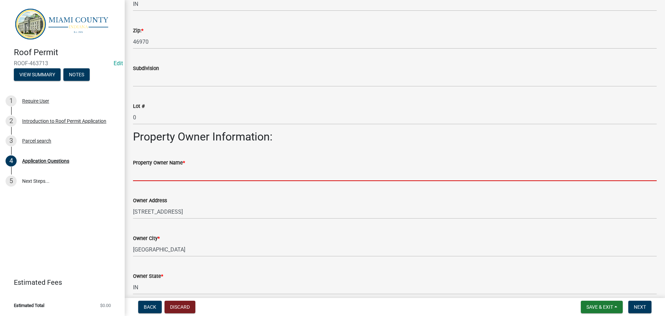
click at [155, 176] on input "Property Owner Name *" at bounding box center [395, 174] width 524 height 14
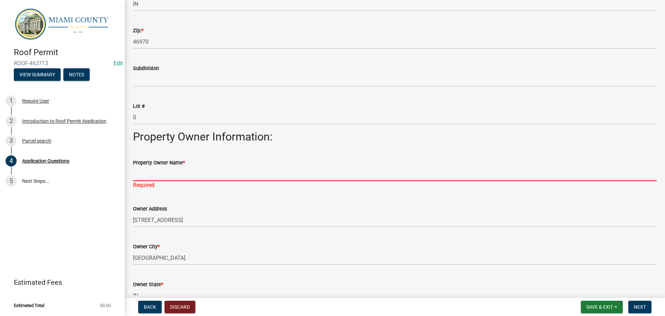
click at [139, 177] on input "Property Owner Name *" at bounding box center [395, 174] width 524 height 14
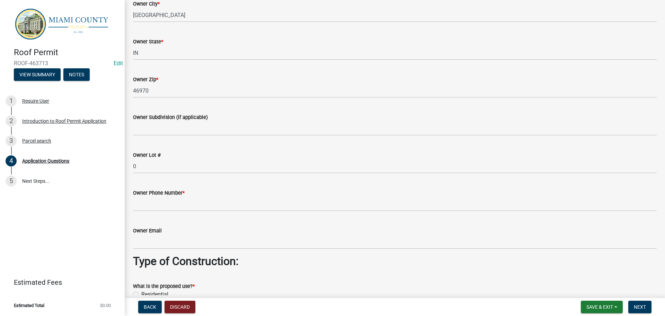
type input "Jeffery & Angela Moon"
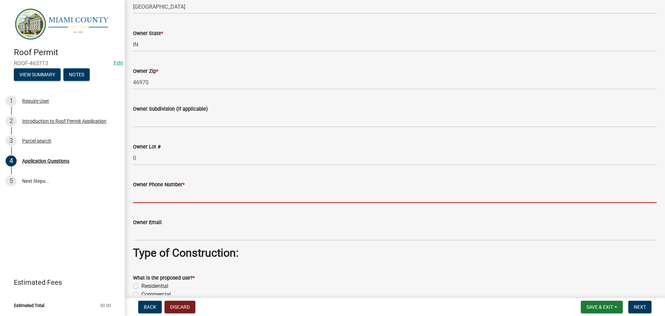
click at [178, 203] on input "Owner Phone Number *" at bounding box center [395, 196] width 524 height 14
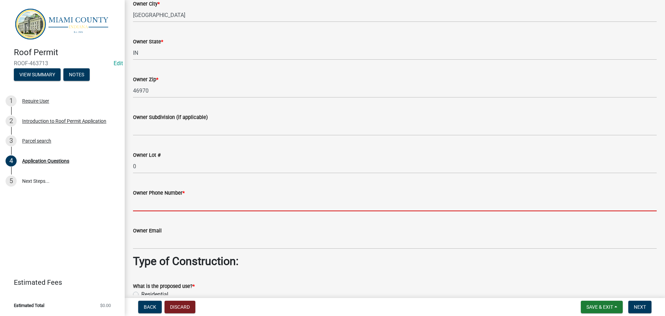
click at [166, 206] on input "Owner Phone Number *" at bounding box center [395, 204] width 524 height 14
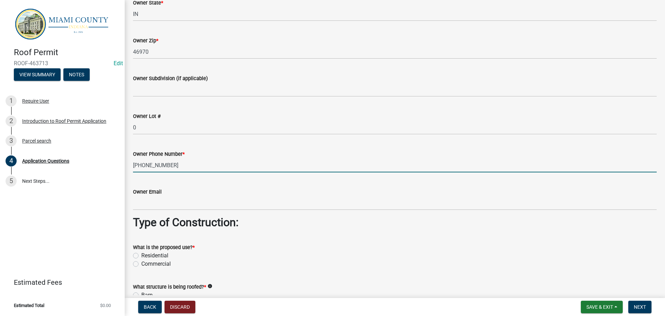
scroll to position [512, 0]
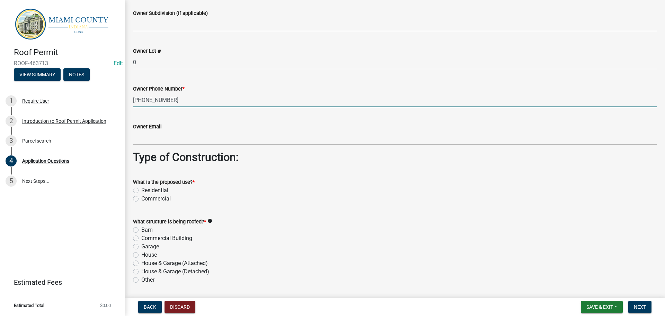
type input "765-244-8746"
click at [141, 190] on label "Residential" at bounding box center [154, 190] width 27 height 8
click at [141, 190] on input "Residential" at bounding box center [143, 188] width 5 height 5
radio input "true"
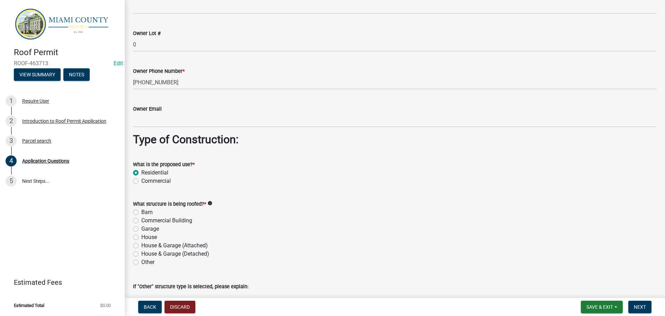
scroll to position [546, 0]
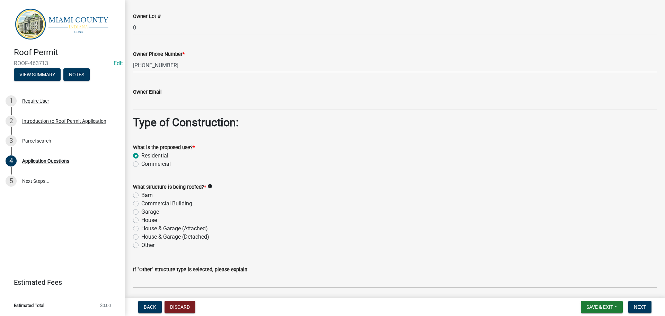
click at [141, 228] on label "House & Garage (Attached)" at bounding box center [174, 228] width 67 height 8
click at [141, 228] on input "House & Garage (Attached)" at bounding box center [143, 226] width 5 height 5
radio input "true"
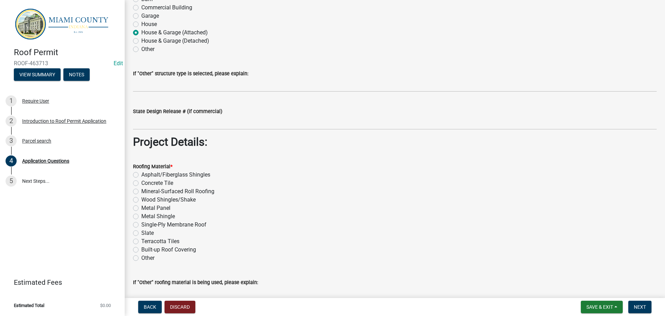
scroll to position [754, 0]
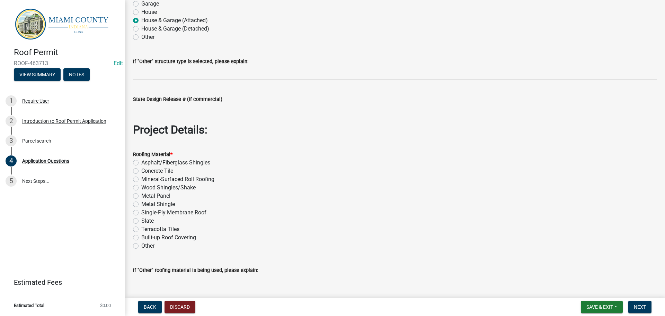
click at [141, 164] on label "Asphalt/Fiberglass Shingles" at bounding box center [175, 162] width 69 height 8
click at [141, 163] on input "Asphalt/Fiberglass Shingles" at bounding box center [143, 160] width 5 height 5
radio input "true"
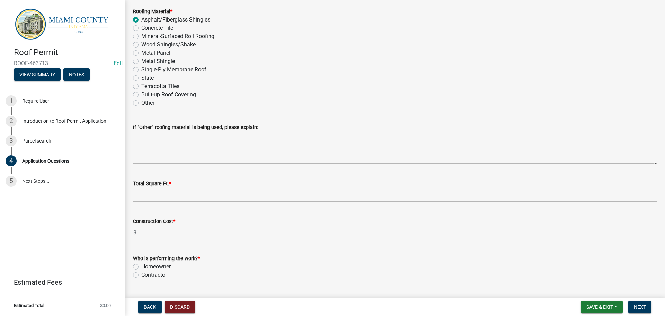
scroll to position [914, 0]
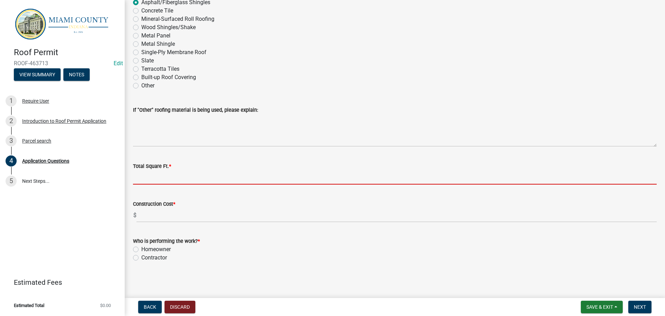
click at [163, 175] on input "Total Square Ft. *" at bounding box center [395, 177] width 524 height 14
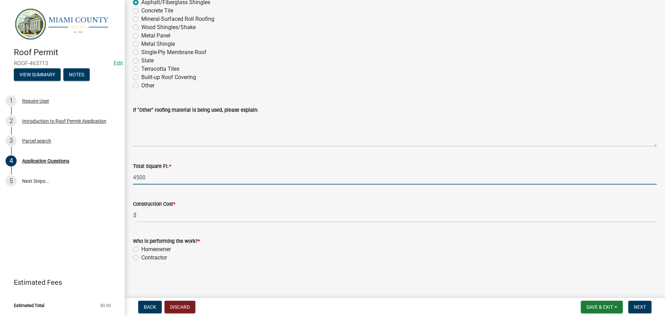
type input "4500"
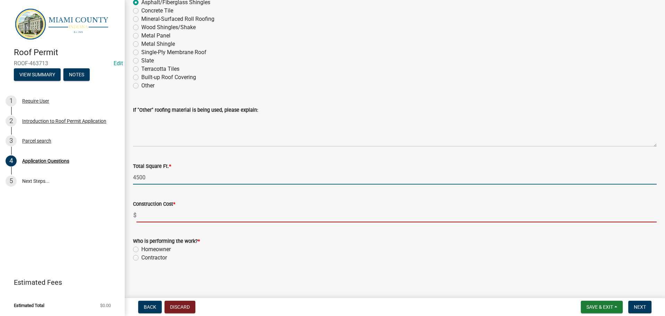
click at [156, 214] on input "text" at bounding box center [397, 215] width 521 height 14
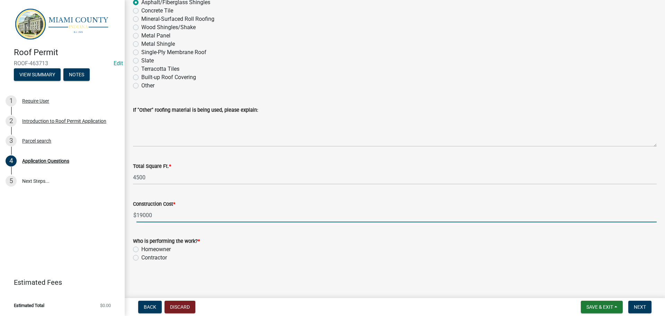
type input "19000.00"
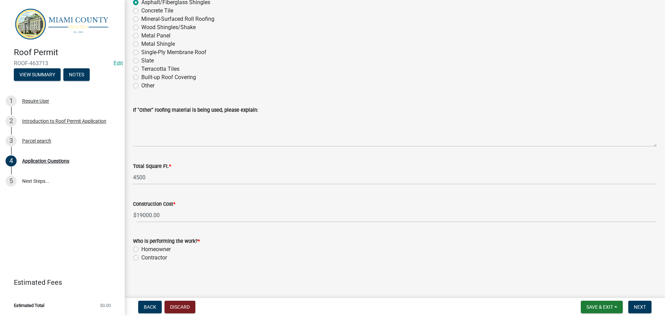
click at [141, 257] on label "Contractor" at bounding box center [154, 257] width 26 height 8
click at [141, 257] on input "Contractor" at bounding box center [143, 255] width 5 height 5
radio input "true"
click at [647, 308] on button "Next" at bounding box center [640, 306] width 23 height 12
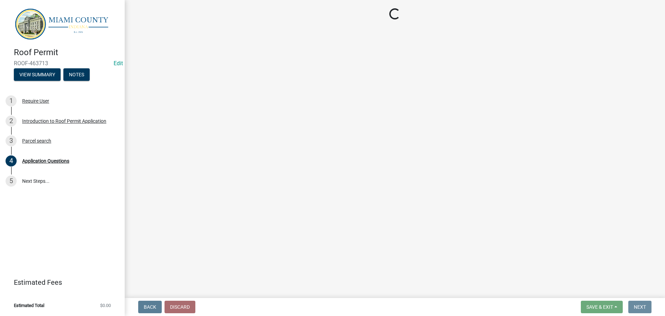
scroll to position [0, 0]
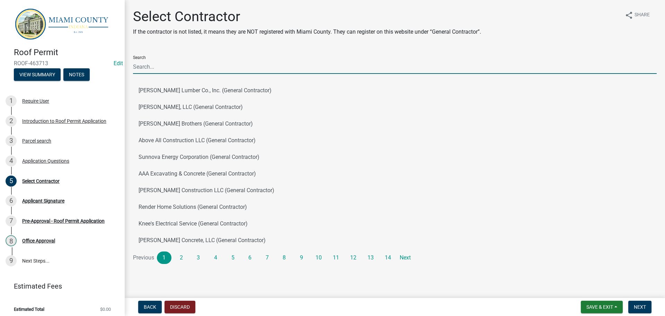
click at [157, 68] on input "Search" at bounding box center [395, 67] width 524 height 14
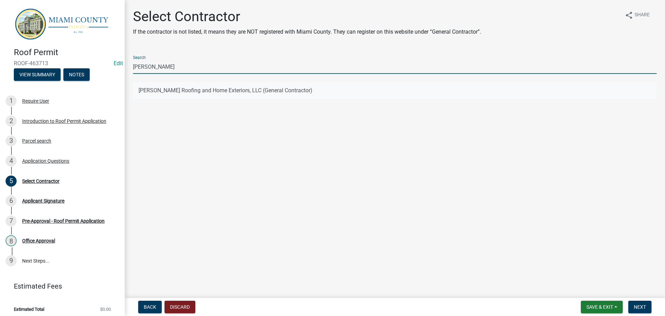
type input "parsons"
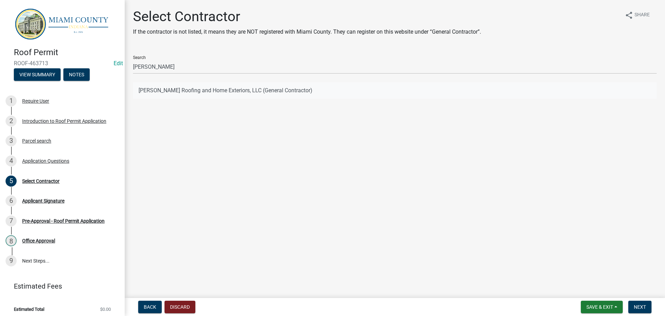
click at [173, 94] on button "Parsons Roofing and Home Exteriors, LLC (General Contractor)" at bounding box center [395, 90] width 524 height 17
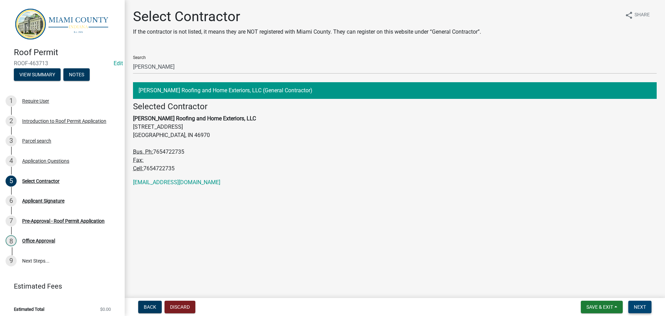
click at [638, 307] on span "Next" at bounding box center [640, 307] width 12 height 6
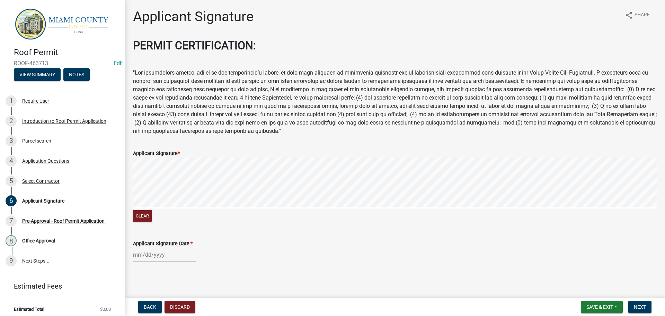
click at [158, 209] on signature-pad at bounding box center [395, 183] width 524 height 53
click at [142, 217] on button "Clear" at bounding box center [142, 215] width 19 height 11
click at [148, 208] on signature-pad at bounding box center [395, 183] width 524 height 53
drag, startPoint x: 146, startPoint y: 216, endPoint x: 146, endPoint y: 210, distance: 5.9
click at [146, 216] on button "Clear" at bounding box center [142, 215] width 19 height 11
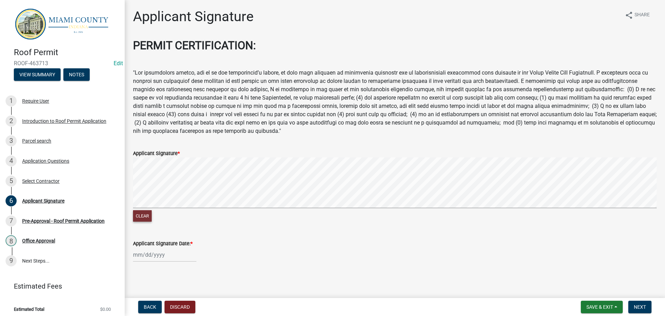
click at [145, 212] on div "Clear" at bounding box center [395, 190] width 524 height 66
click at [164, 209] on signature-pad at bounding box center [395, 183] width 524 height 53
click at [150, 253] on div at bounding box center [164, 254] width 63 height 14
select select "8"
select select "2025"
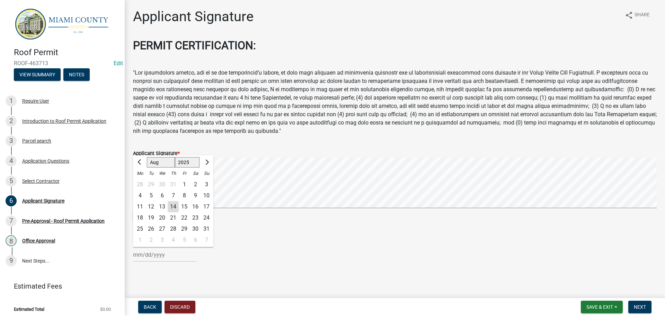
click at [175, 205] on div "14" at bounding box center [173, 206] width 11 height 11
type input "[DATE]"
click at [649, 302] on button "Next" at bounding box center [640, 306] width 23 height 12
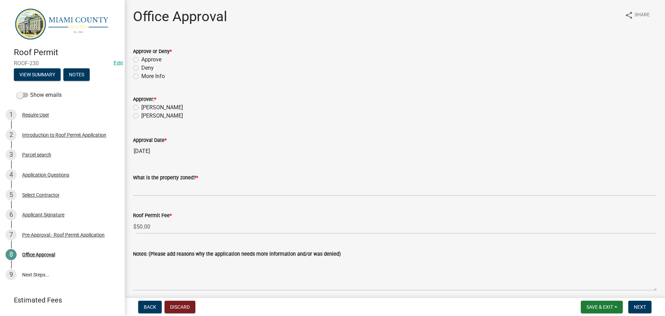
click at [141, 58] on label "Approve" at bounding box center [151, 59] width 20 height 8
click at [141, 58] on input "Approve" at bounding box center [143, 57] width 5 height 5
radio input "true"
click at [141, 115] on label "[PERSON_NAME]" at bounding box center [162, 116] width 42 height 8
click at [141, 115] on input "[PERSON_NAME]" at bounding box center [143, 114] width 5 height 5
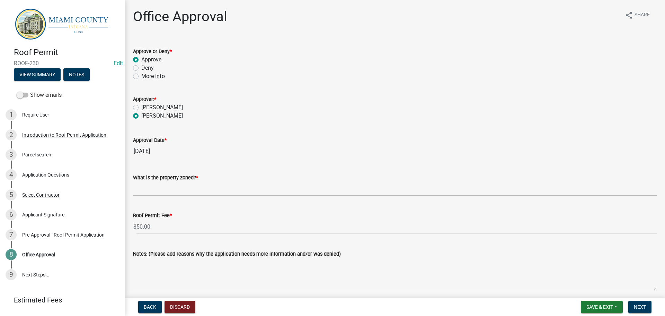
radio input "true"
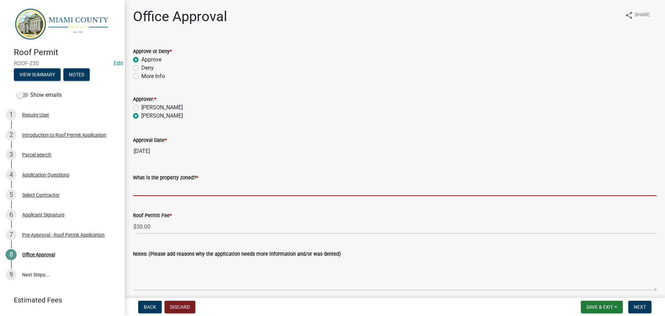
click at [153, 186] on input "What is the property zoned? *" at bounding box center [395, 189] width 524 height 14
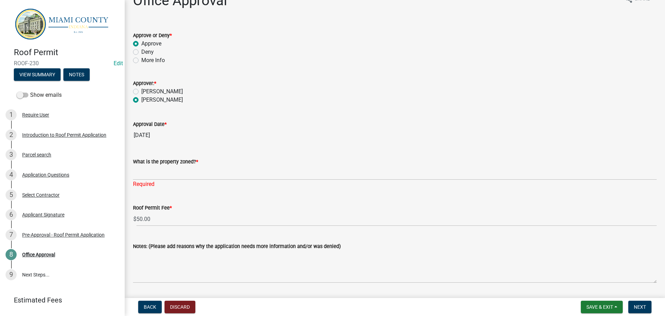
scroll to position [36, 0]
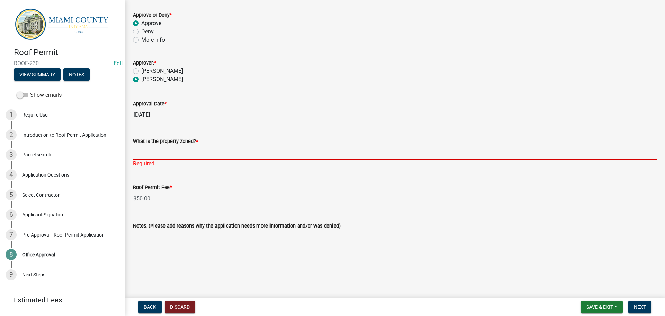
click at [146, 156] on input "What is the property zoned? *" at bounding box center [395, 152] width 524 height 14
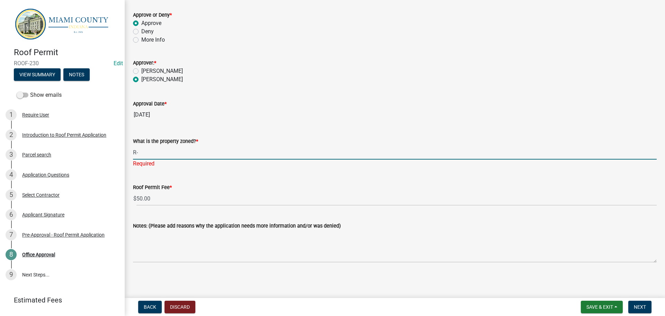
type input "R-1"
click at [642, 305] on span "Next" at bounding box center [640, 307] width 12 height 6
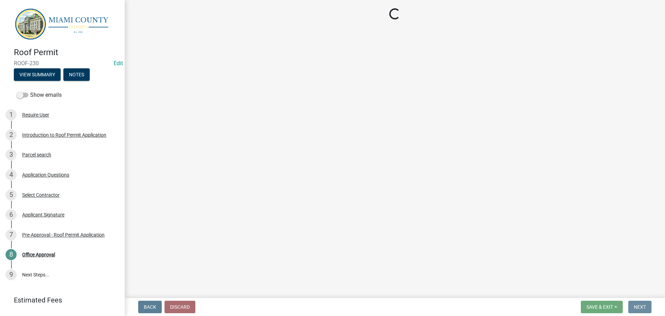
scroll to position [0, 0]
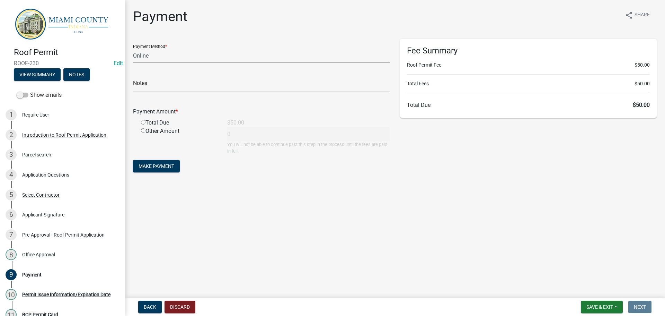
click at [233, 58] on select "Credit Card POS Check Cash Online" at bounding box center [261, 56] width 257 height 14
select select "2: 1"
click at [133, 49] on select "Credit Card POS Check Cash Online" at bounding box center [261, 56] width 257 height 14
click at [142, 122] on input "radio" at bounding box center [143, 122] width 5 height 5
radio input "true"
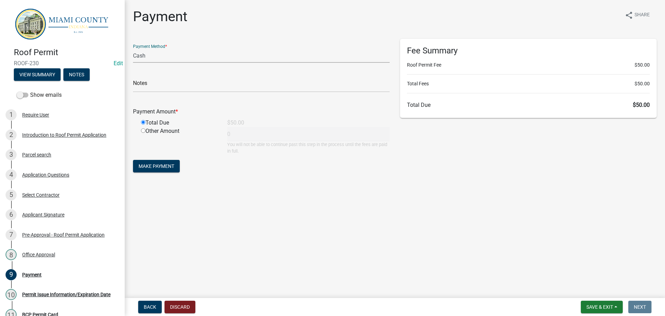
type input "50"
click at [164, 57] on select "Credit Card POS Check Cash Online" at bounding box center [261, 56] width 257 height 14
select select "1: 0"
click at [133, 49] on select "Credit Card POS Check Cash Online" at bounding box center [261, 56] width 257 height 14
click at [172, 86] on input "text" at bounding box center [261, 85] width 257 height 14
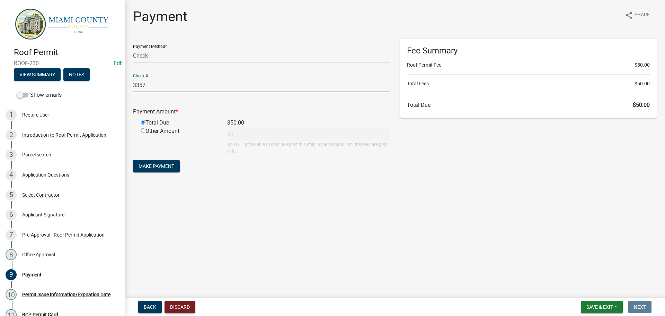
type input "3357"
click at [244, 193] on main "Payment share Share Payment Method * Credit Card POS Check Cash Online Check # …" at bounding box center [395, 147] width 541 height 295
click at [164, 163] on span "Make Payment" at bounding box center [157, 166] width 36 height 6
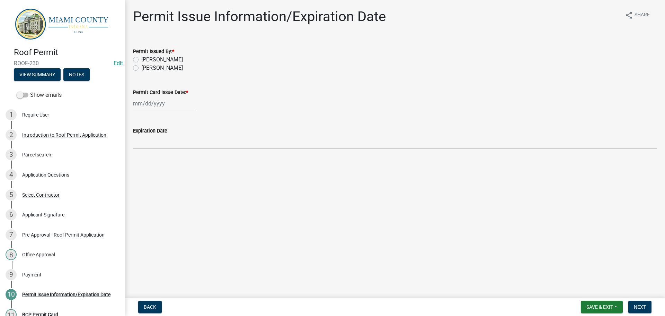
click at [141, 69] on label "[PERSON_NAME]" at bounding box center [162, 68] width 42 height 8
click at [141, 68] on input "[PERSON_NAME]" at bounding box center [143, 66] width 5 height 5
radio input "true"
click at [150, 103] on div at bounding box center [164, 103] width 63 height 14
select select "8"
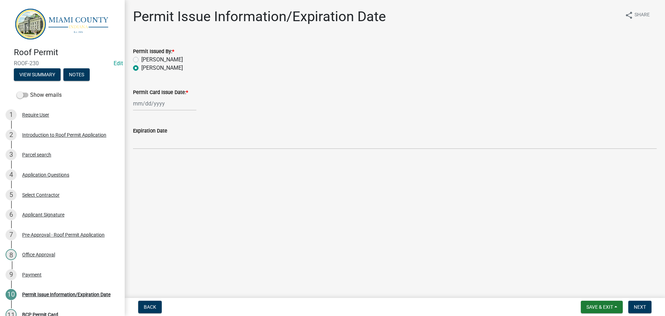
select select "2025"
click at [175, 164] on div "14" at bounding box center [173, 162] width 11 height 11
type input "[DATE]"
click at [636, 303] on button "Next" at bounding box center [640, 306] width 23 height 12
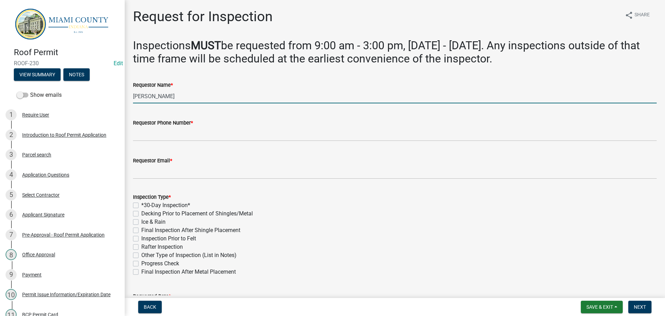
drag, startPoint x: 186, startPoint y: 97, endPoint x: 125, endPoint y: 95, distance: 61.0
click at [125, 95] on div "Request for Inspection share Share Inspections MUST be requested from 9:00 am -…" at bounding box center [395, 229] width 541 height 442
type input "Jeffery & Angela Moon"
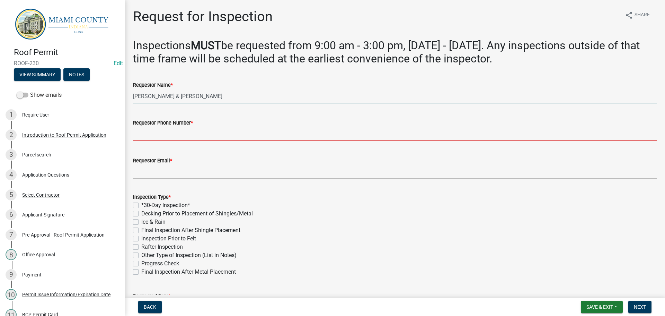
click at [163, 132] on input "Requestor Phone Number *" at bounding box center [395, 134] width 524 height 14
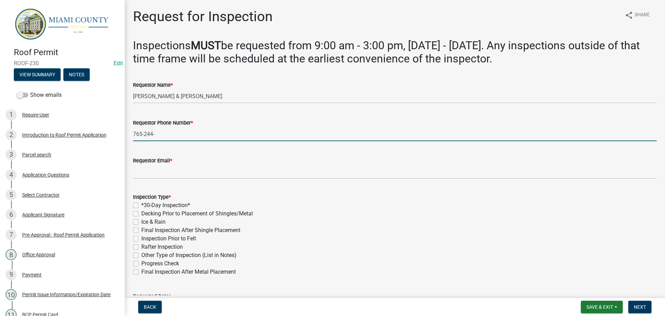
click at [173, 138] on input "765-244-" at bounding box center [395, 134] width 524 height 14
type input "765-244-8746"
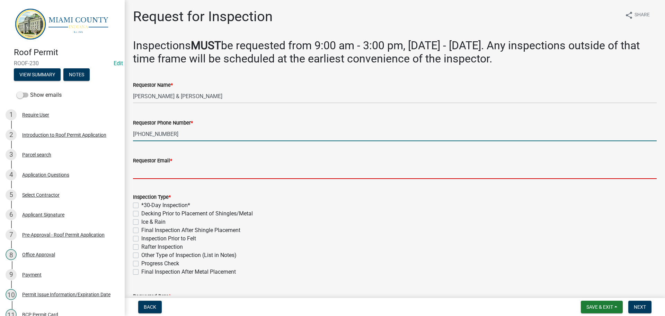
click at [158, 175] on input "Requestor Email *" at bounding box center [395, 172] width 524 height 14
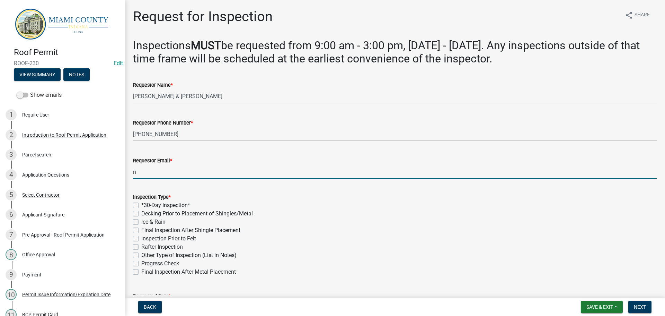
type input "nomail@nomail.com"
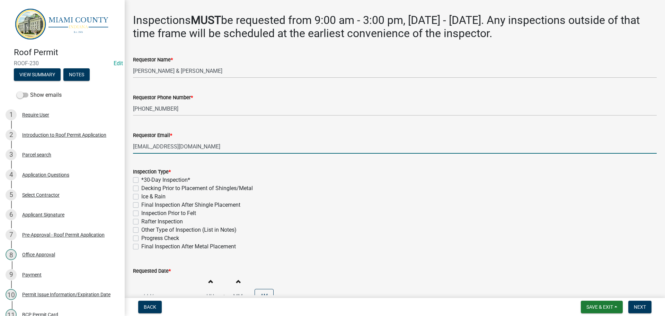
scroll to position [104, 0]
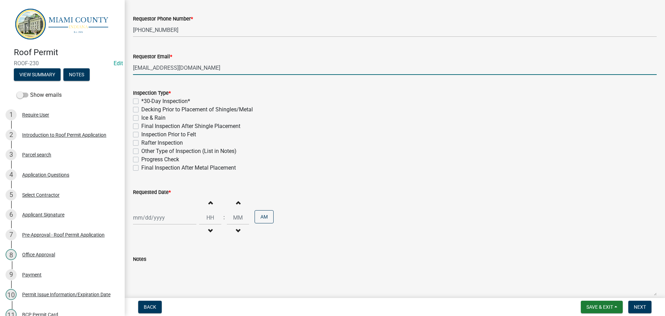
click at [314, 144] on div "Rafter Inspection" at bounding box center [395, 143] width 524 height 8
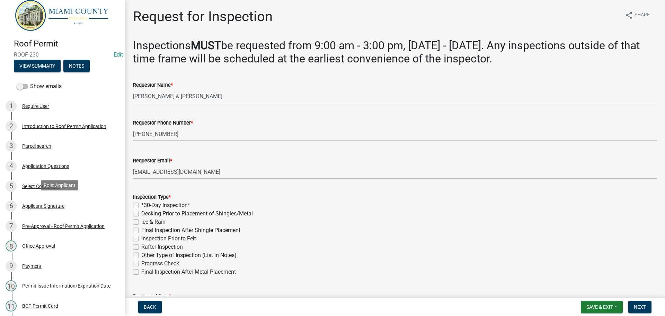
scroll to position [0, 0]
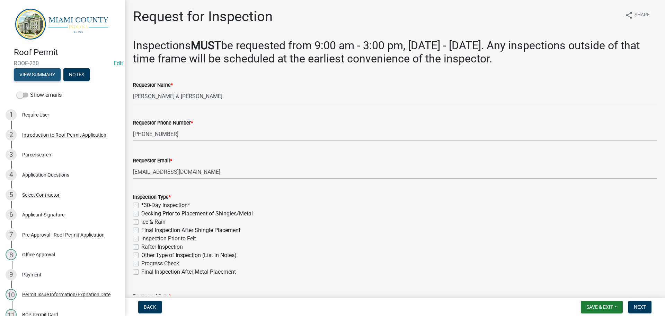
click at [47, 73] on button "View Summary" at bounding box center [37, 74] width 47 height 12
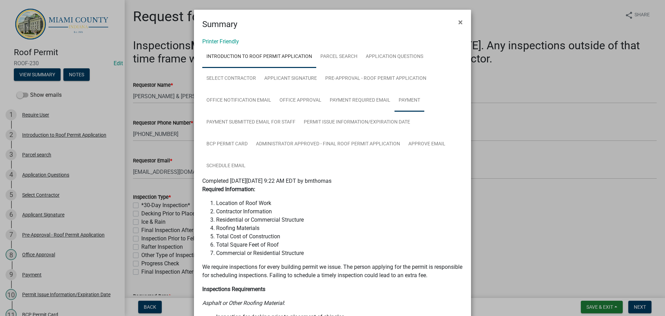
click at [399, 101] on link "Payment" at bounding box center [410, 100] width 30 height 22
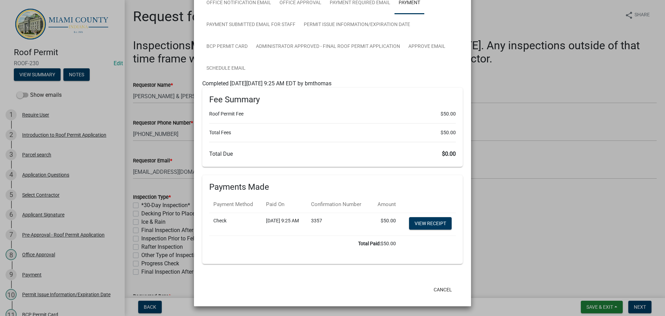
scroll to position [112, 0]
click at [428, 225] on link "View receipt" at bounding box center [430, 223] width 43 height 12
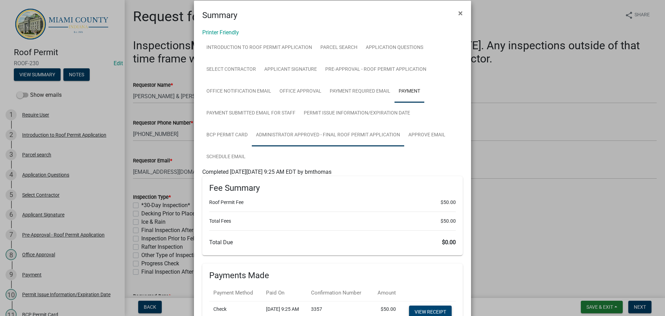
scroll to position [8, 0]
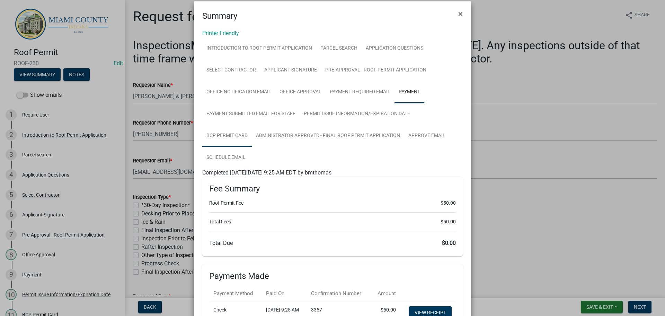
click at [230, 138] on link "BCP Permit Card" at bounding box center [227, 136] width 50 height 22
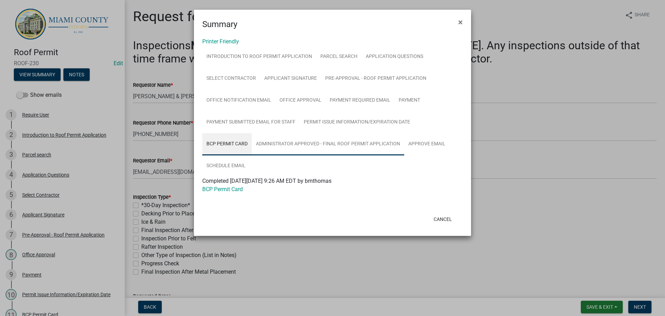
scroll to position [0, 0]
click at [327, 146] on link "Administrator Approved - Final Roof Permit Application" at bounding box center [328, 144] width 152 height 22
click at [251, 191] on link "Administrator Approved - Final Roof Permit Application" at bounding box center [269, 189] width 134 height 7
click at [230, 146] on link "BCP Permit Card" at bounding box center [227, 144] width 50 height 22
click at [235, 189] on link "BCP Permit Card" at bounding box center [222, 189] width 41 height 7
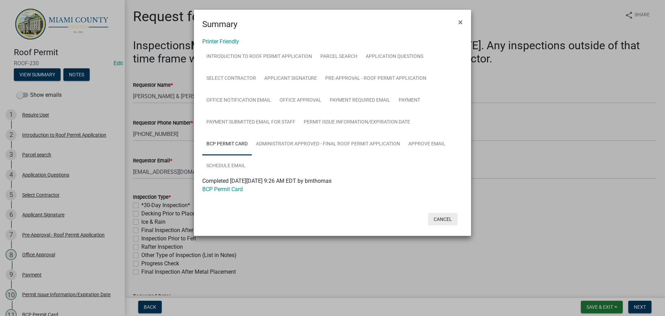
click at [446, 221] on button "Cancel" at bounding box center [442, 219] width 29 height 12
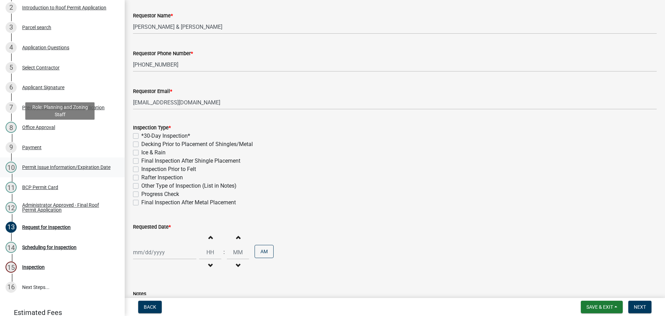
scroll to position [171, 0]
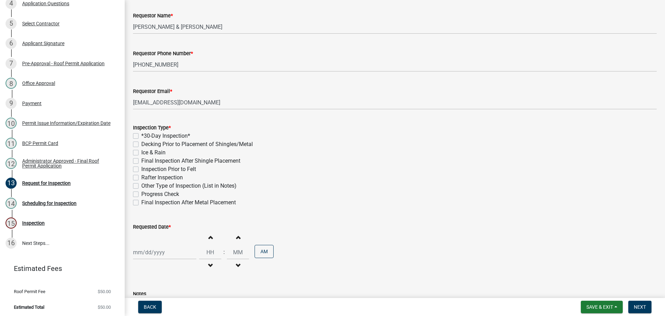
click at [141, 162] on label "Final Inspection After Shingle Placement" at bounding box center [190, 161] width 99 height 8
click at [141, 161] on input "Final Inspection After Shingle Placement" at bounding box center [143, 159] width 5 height 5
checkbox input "true"
checkbox input "false"
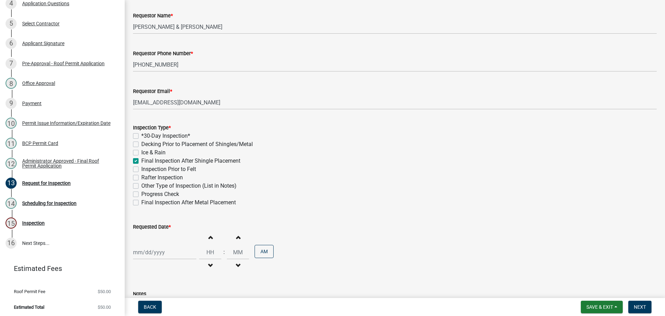
checkbox input "false"
checkbox input "true"
checkbox input "false"
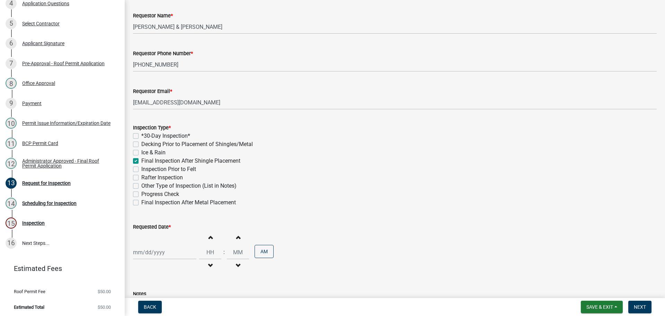
checkbox input "false"
click at [165, 252] on div at bounding box center [164, 252] width 63 height 14
select select "8"
select select "2025"
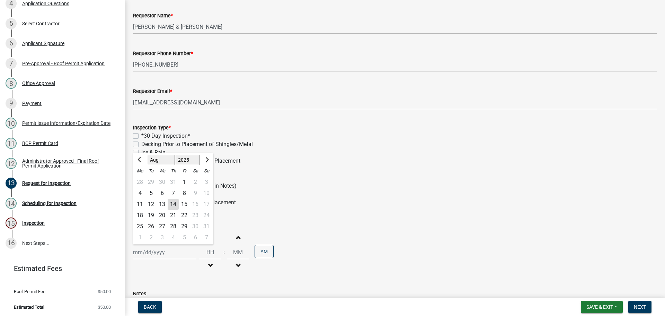
click at [141, 214] on div "18" at bounding box center [139, 215] width 11 height 11
type input "08/18/2025"
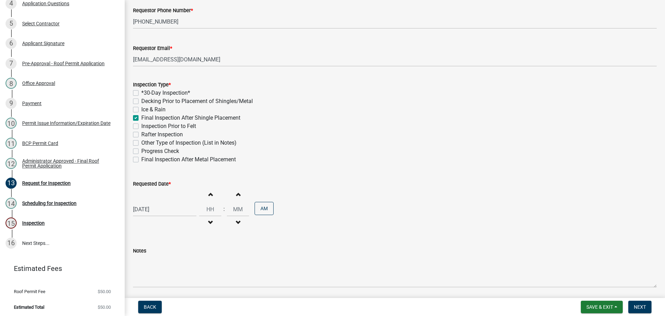
scroll to position [106, 0]
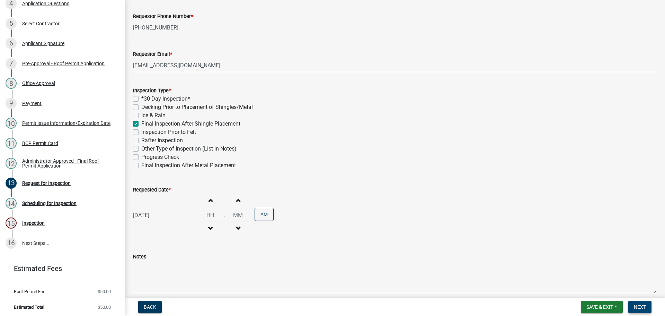
click at [638, 306] on span "Next" at bounding box center [640, 307] width 12 height 6
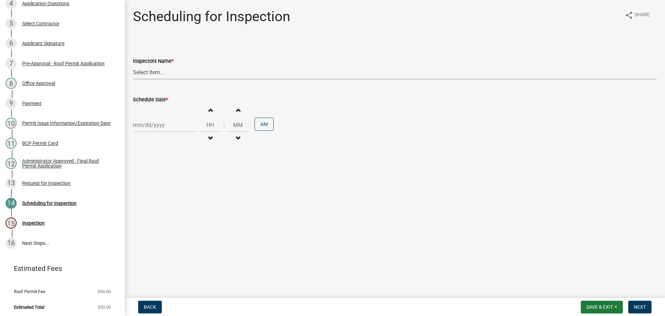
click at [151, 75] on select "Select Item... bmthomas (Brooklyn Thomas) croser (Corey) megangipson (Megan Gip…" at bounding box center [395, 72] width 524 height 14
select select "25b75ae6-03c7-4280-9b34-fcf63005d5e5"
click at [133, 65] on select "Select Item... bmthomas (Brooklyn Thomas) croser (Corey) megangipson (Megan Gip…" at bounding box center [395, 72] width 524 height 14
click at [150, 127] on div at bounding box center [164, 125] width 63 height 14
select select "8"
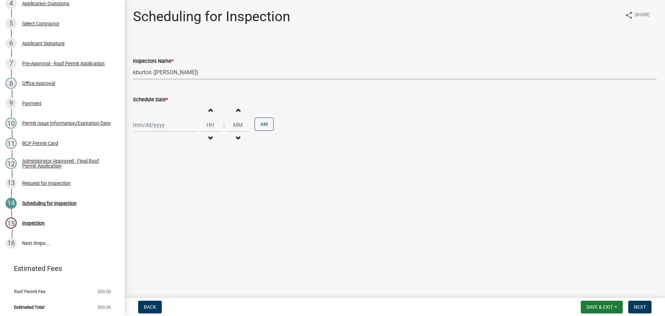
select select "2025"
click at [141, 194] on div "18" at bounding box center [139, 195] width 11 height 11
type input "08/18/2025"
click at [643, 307] on span "Next" at bounding box center [640, 307] width 12 height 6
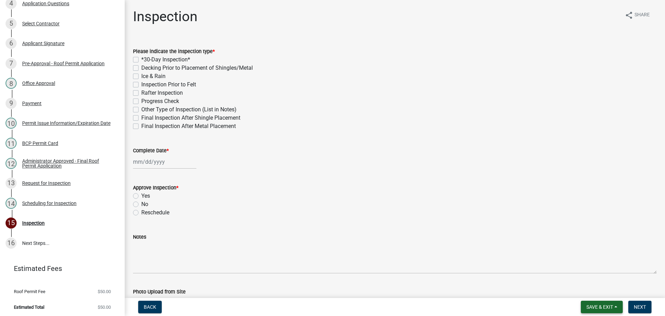
click at [603, 305] on span "Save & Exit" at bounding box center [600, 307] width 27 height 6
click at [592, 291] on button "Save & Exit" at bounding box center [595, 288] width 55 height 17
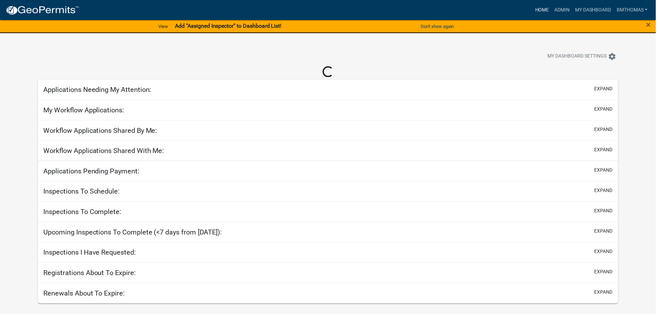
click at [548, 11] on link "Home" at bounding box center [545, 9] width 19 height 13
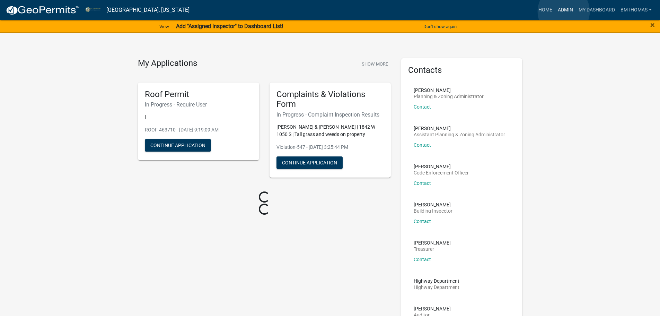
click at [564, 11] on link "Admin" at bounding box center [565, 9] width 21 height 13
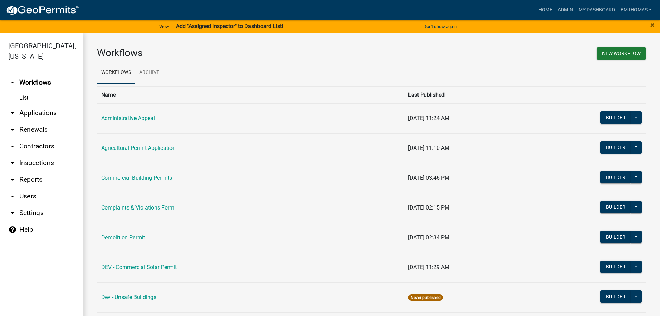
click at [42, 107] on link "arrow_drop_down Applications" at bounding box center [41, 113] width 83 height 17
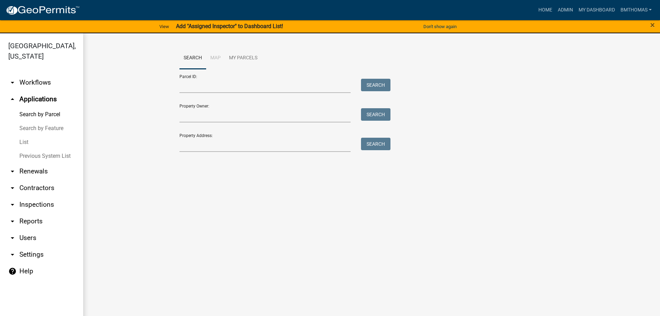
click at [29, 135] on link "List" at bounding box center [41, 142] width 83 height 14
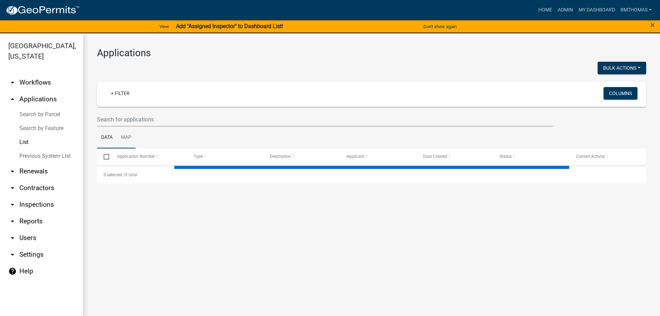
select select "3: 100"
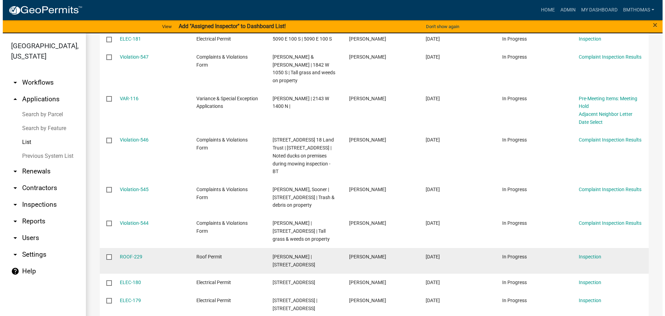
scroll to position [243, 0]
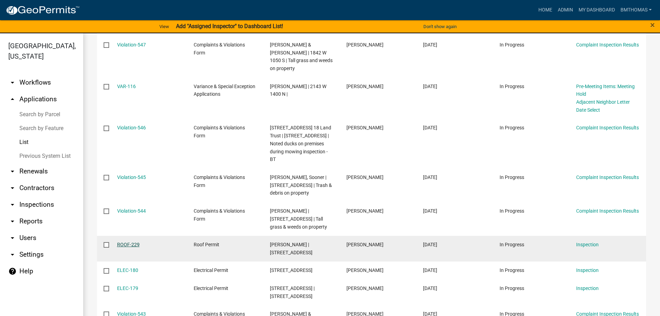
click at [135, 242] on link "ROOF-229" at bounding box center [128, 245] width 23 height 6
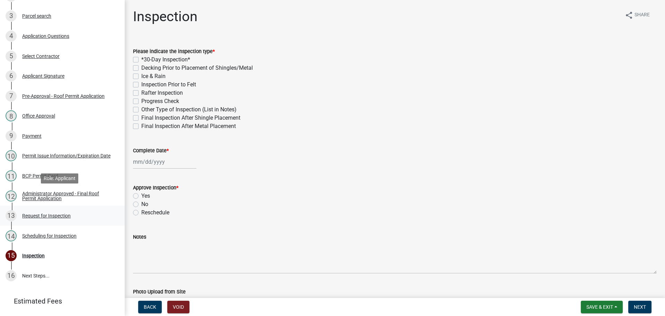
scroll to position [171, 0]
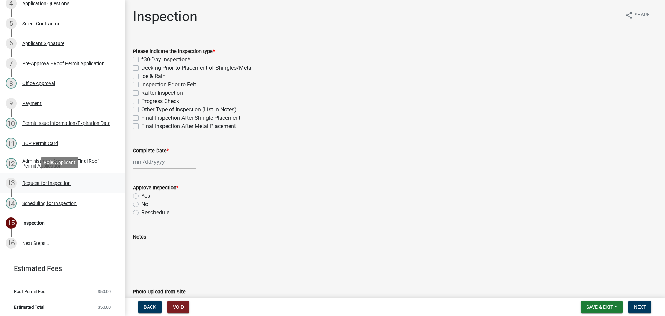
click at [58, 182] on div "Request for Inspection" at bounding box center [46, 183] width 49 height 5
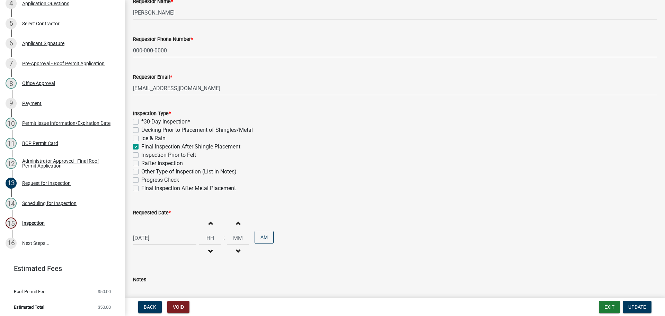
scroll to position [104, 0]
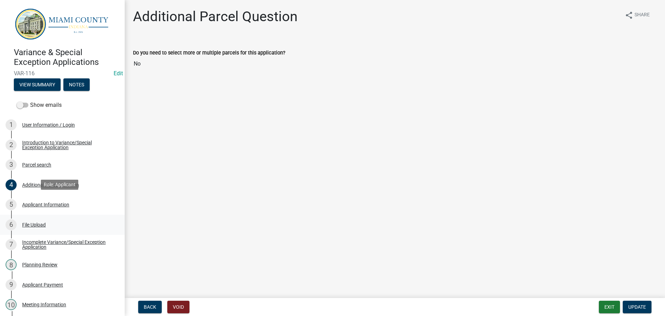
scroll to position [35, 0]
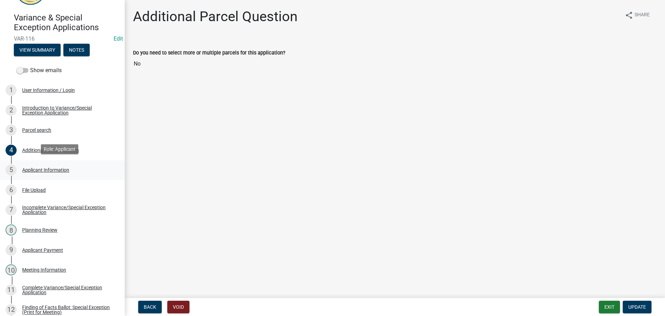
click at [42, 169] on div "Applicant Information" at bounding box center [45, 169] width 47 height 5
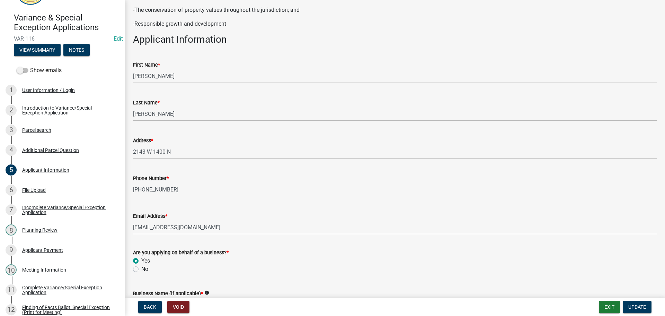
scroll to position [85, 0]
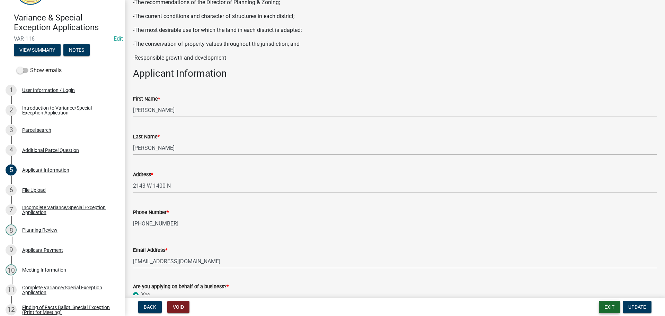
click at [613, 309] on button "Exit" at bounding box center [609, 306] width 21 height 12
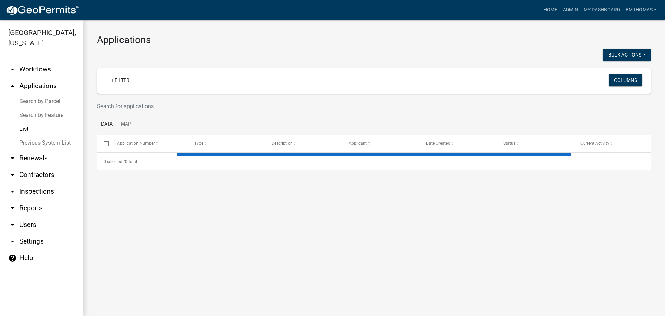
select select "3: 100"
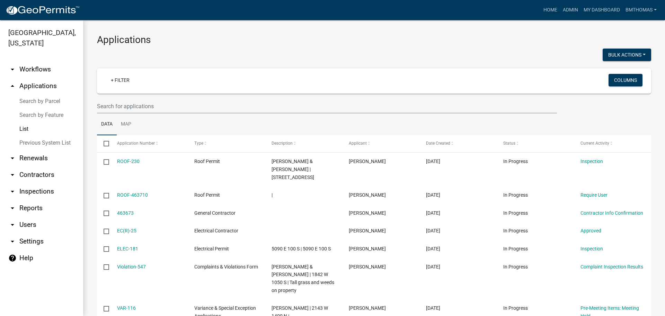
click at [24, 122] on link "List" at bounding box center [41, 129] width 83 height 14
click at [147, 104] on input "text" at bounding box center [327, 106] width 460 height 14
click at [43, 184] on link "arrow_drop_down Inspections" at bounding box center [41, 191] width 83 height 17
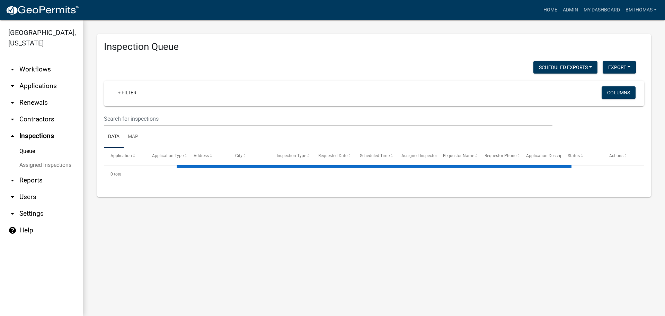
click at [34, 158] on link "Assigned Inspections" at bounding box center [41, 165] width 83 height 14
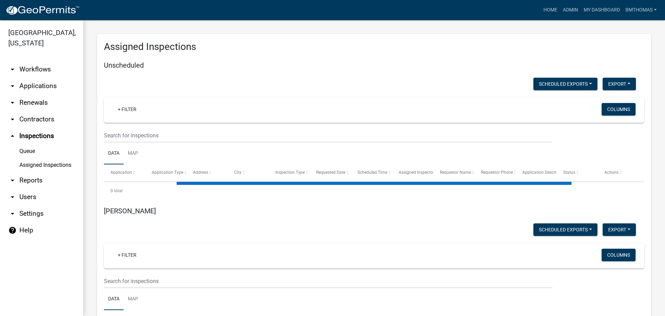
click at [61, 158] on link "Assigned Inspections" at bounding box center [41, 165] width 83 height 14
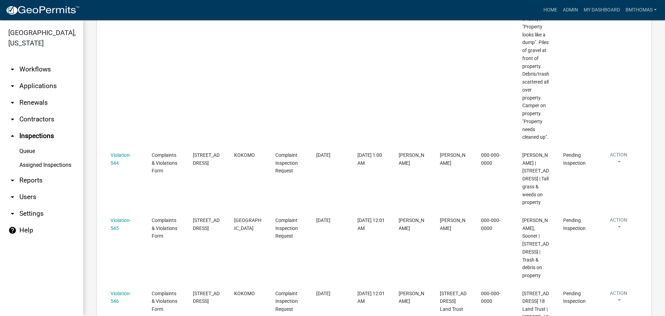
scroll to position [4441, 0]
